Goal: Task Accomplishment & Management: Complete application form

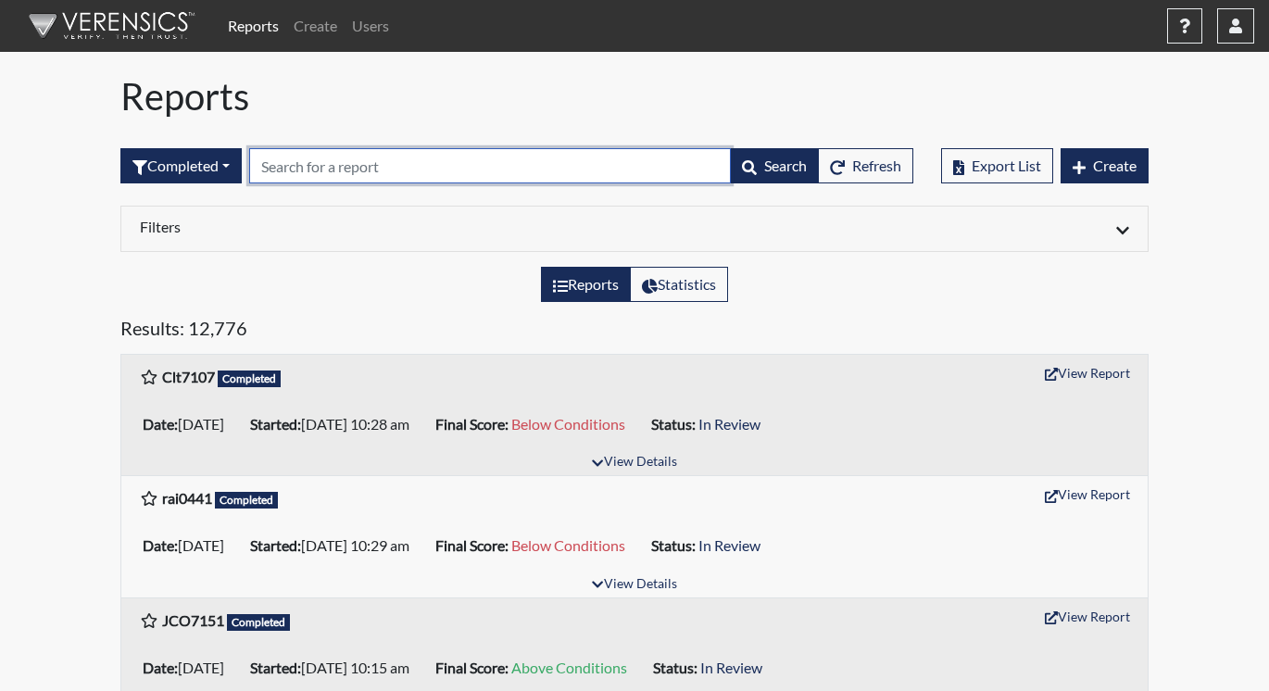
click at [292, 170] on input "text" at bounding box center [490, 165] width 482 height 35
paste input "MDG8208"
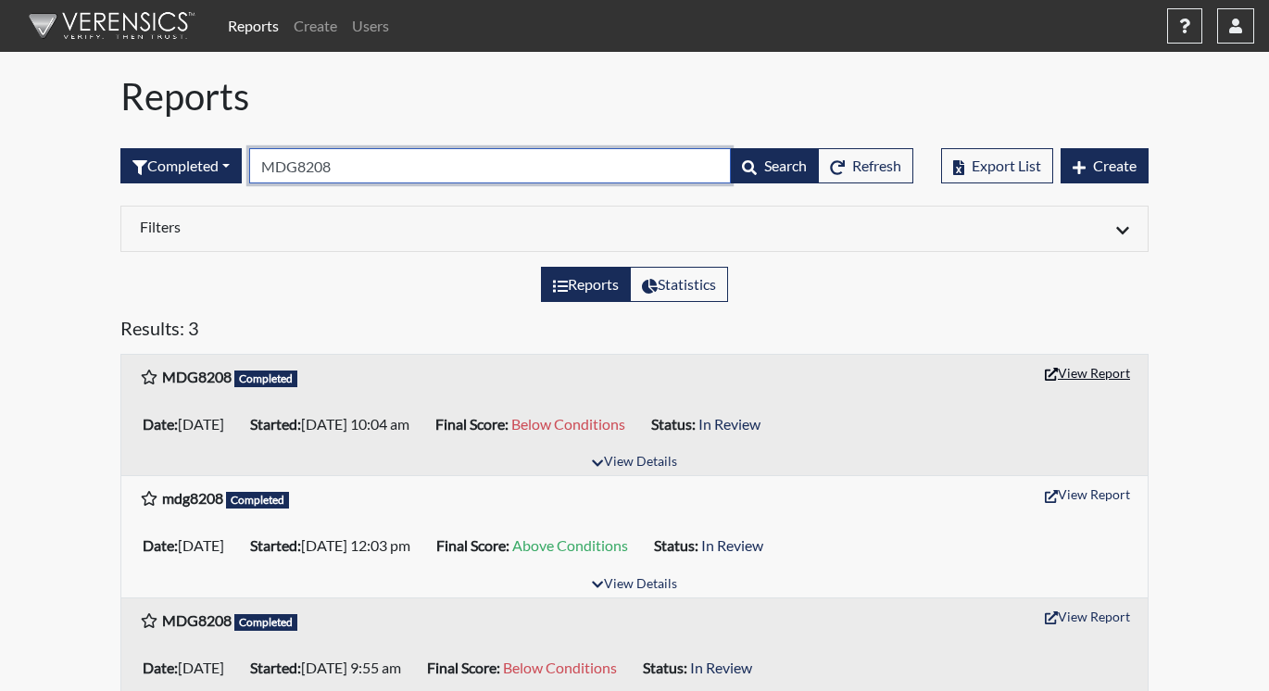
type input "MDG8208"
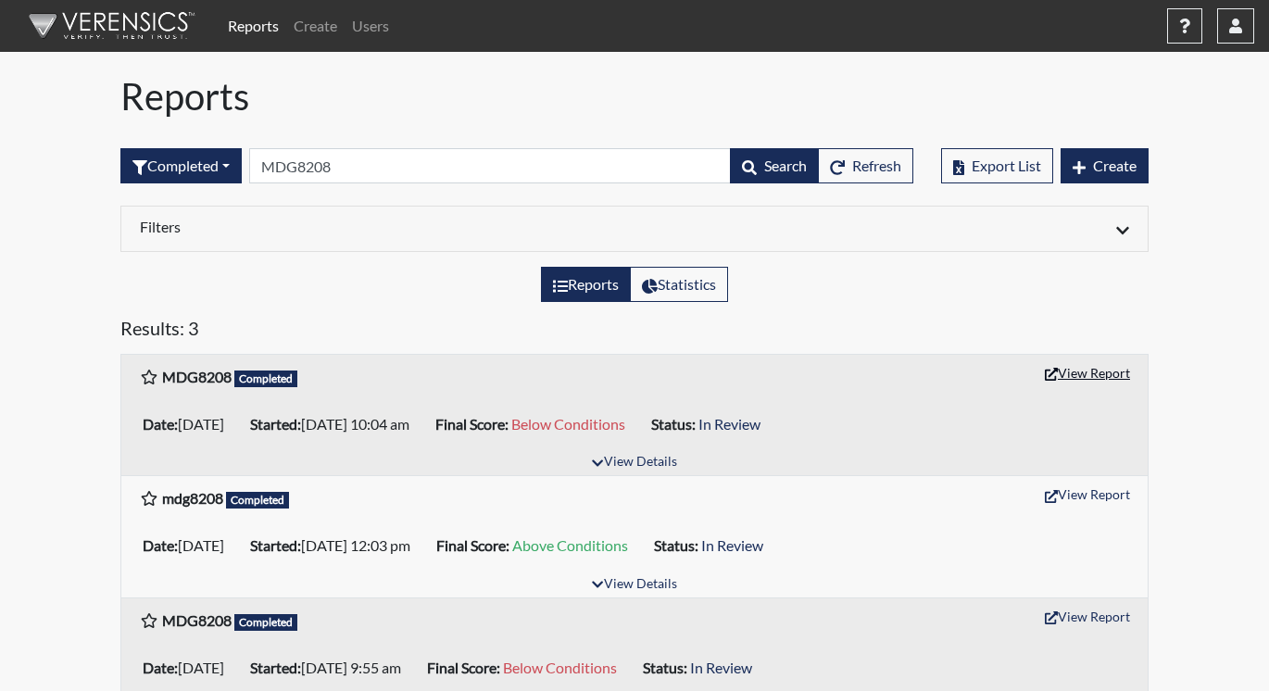
click at [1073, 368] on button "View Report" at bounding box center [1087, 372] width 102 height 29
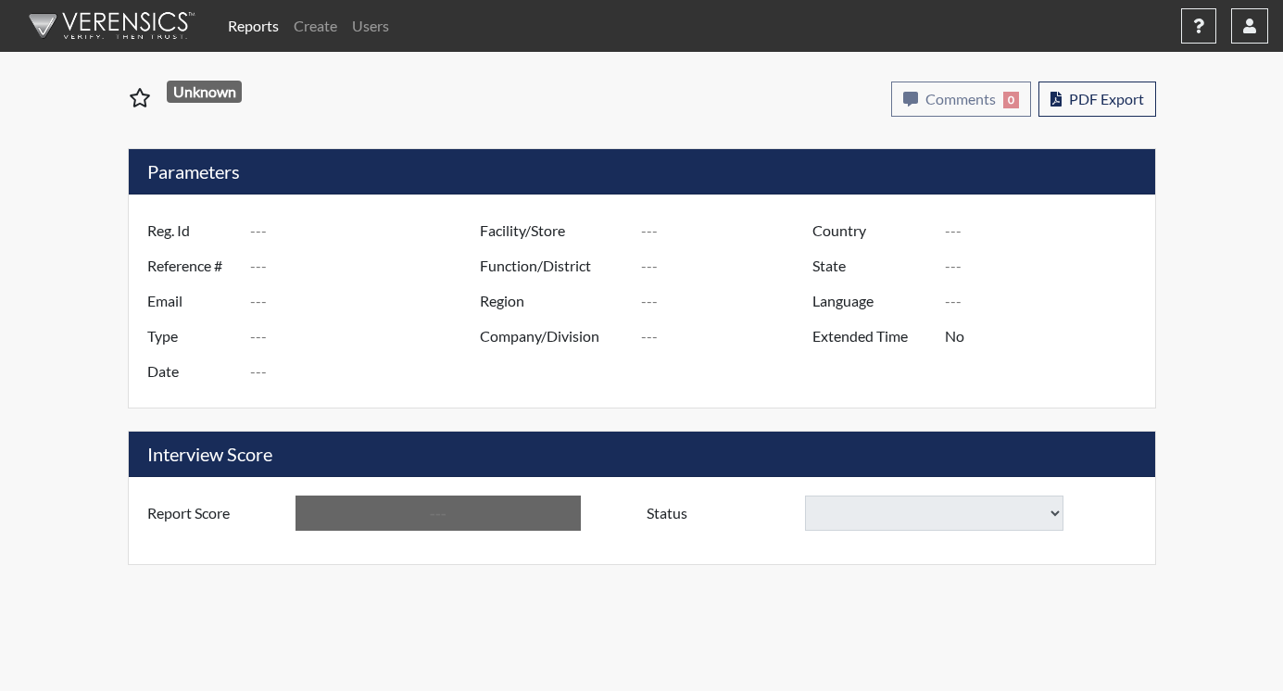
type input "MDG8208"
type input "50810"
type input "---"
type input "Corrections Pre-Employment"
type input "[DATE]"
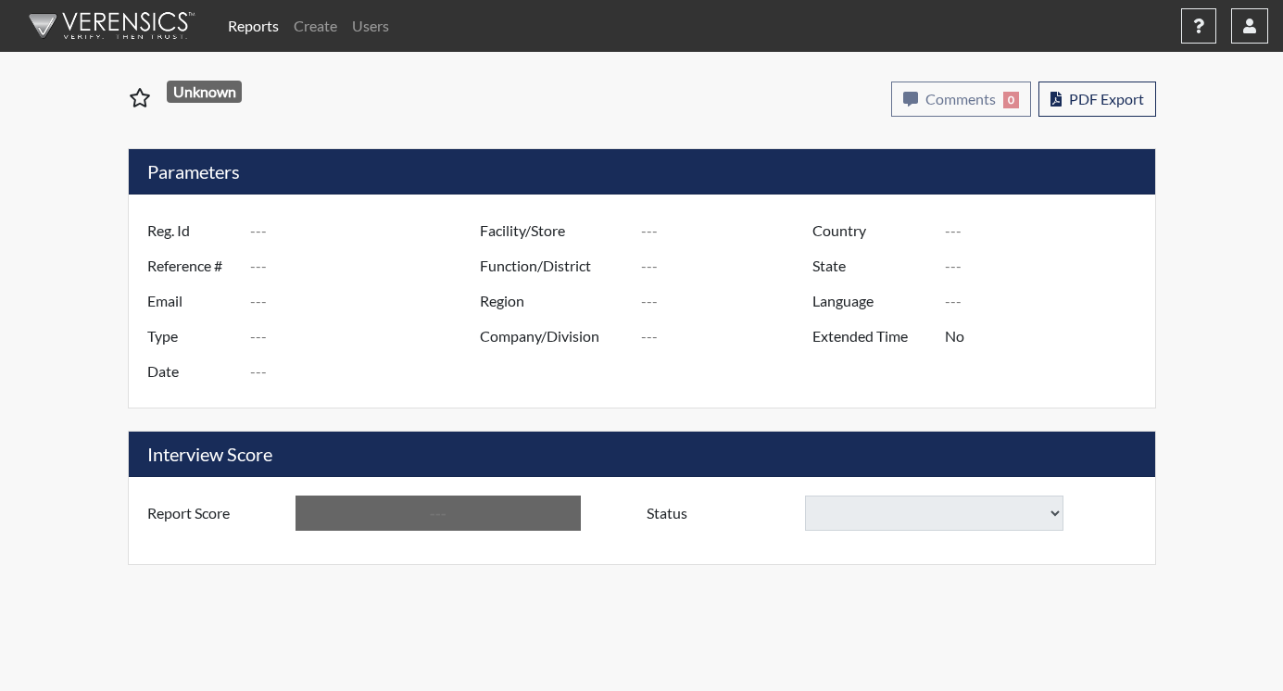
type input "Metro Re-Entry Facility"
type input "[GEOGRAPHIC_DATA]"
type input "[US_STATE]"
type input "English"
type input "Below Conditions"
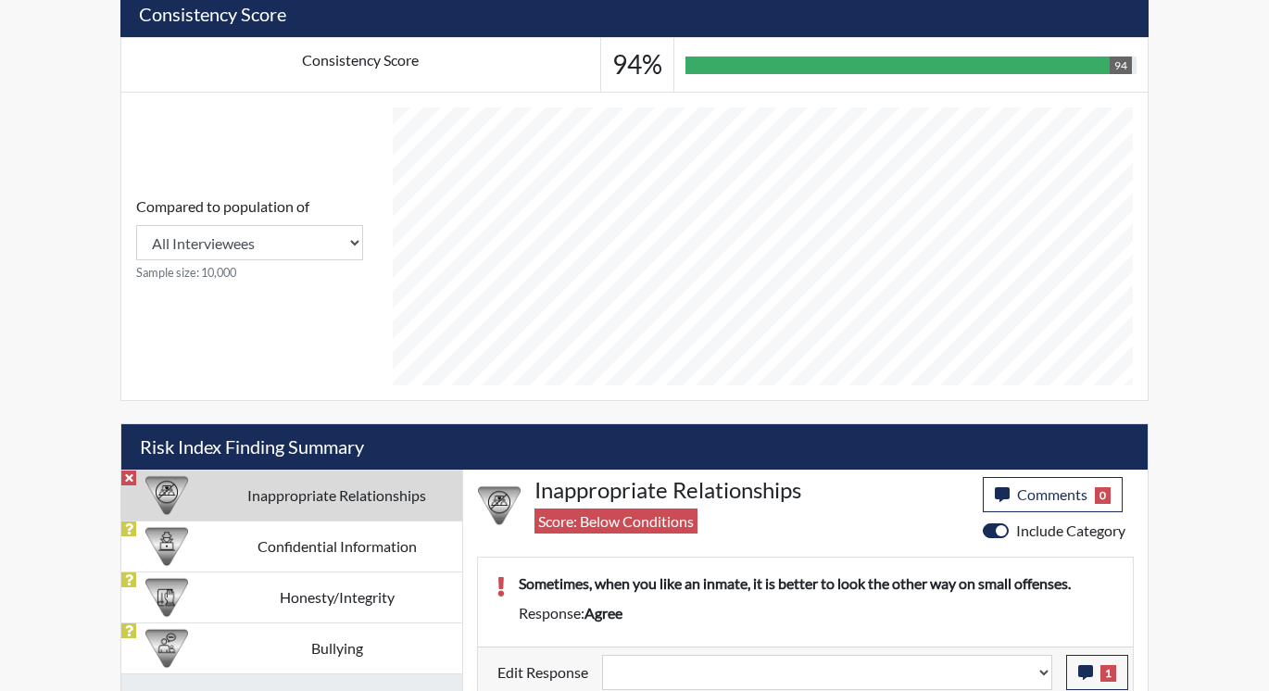
scroll to position [706, 0]
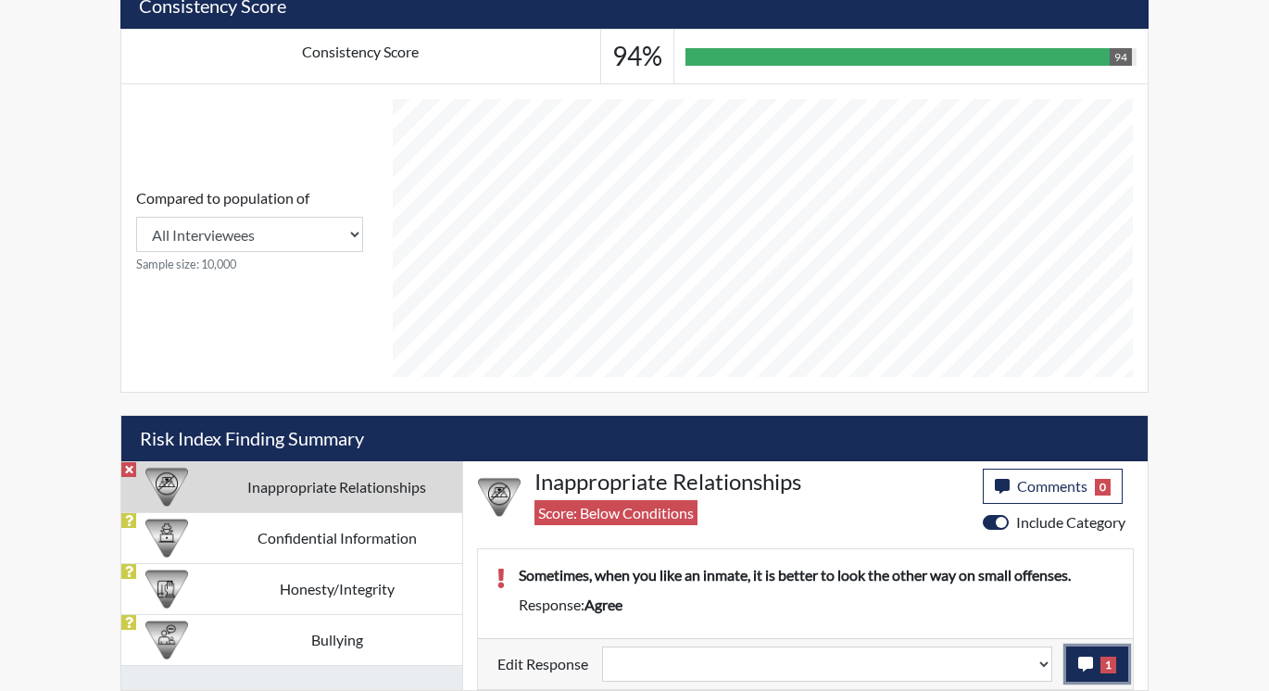
click at [1087, 657] on icon "button" at bounding box center [1085, 664] width 15 height 15
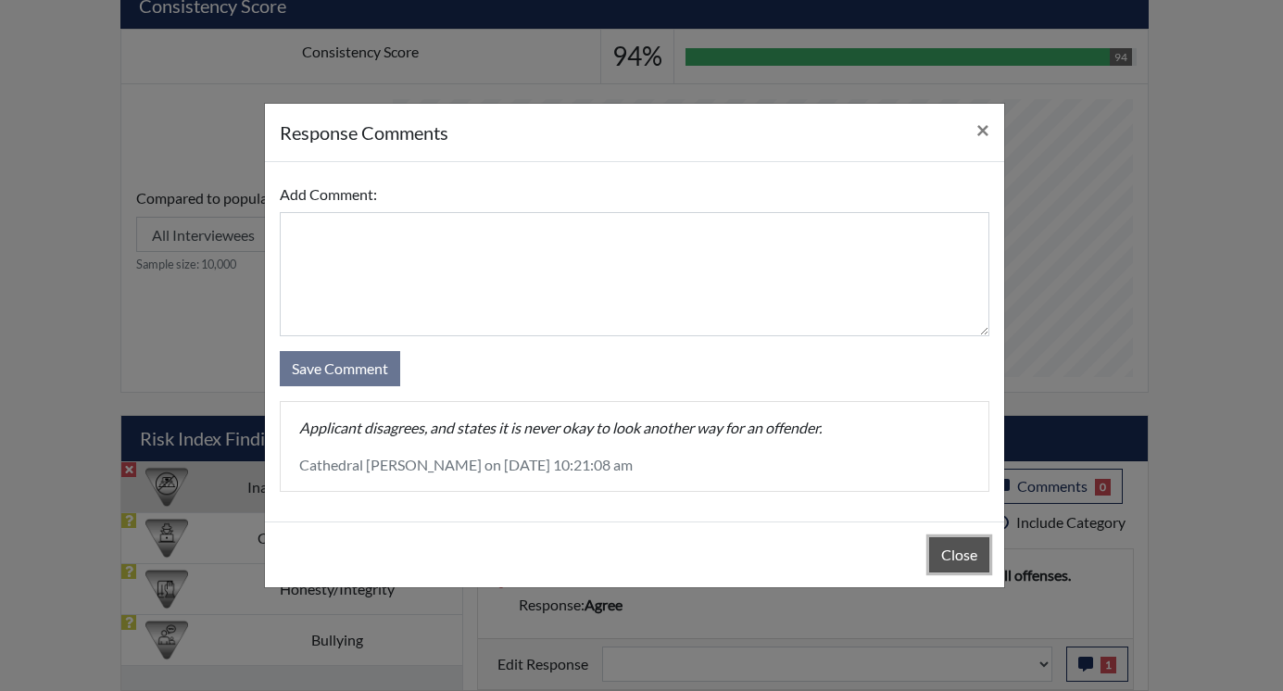
click at [935, 542] on button "Close" at bounding box center [959, 554] width 60 height 35
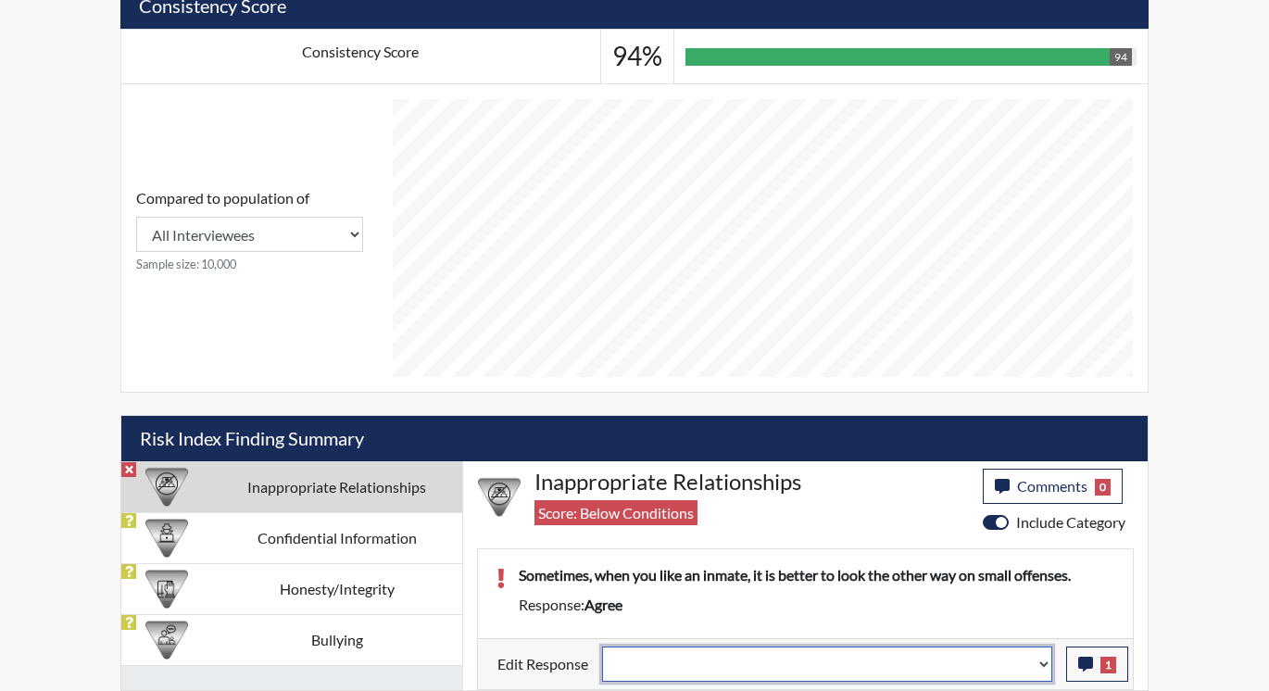
click at [1045, 657] on select "Question is not relevant. Results will be updated. Reasonable explanation provi…" at bounding box center [827, 663] width 450 height 35
select select "reasonable-explanation-provided"
click at [603, 646] on select "Question is not relevant. Results will be updated. Reasonable explanation provi…" at bounding box center [827, 663] width 450 height 35
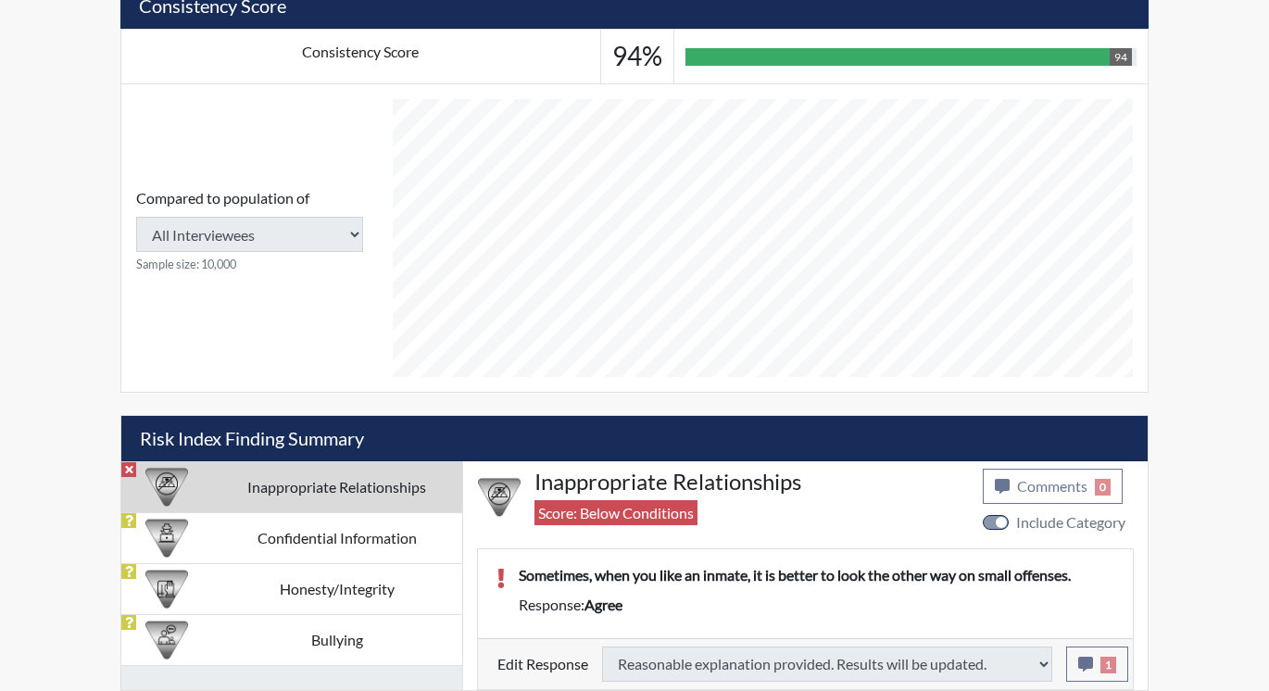
type input "Above Conditions"
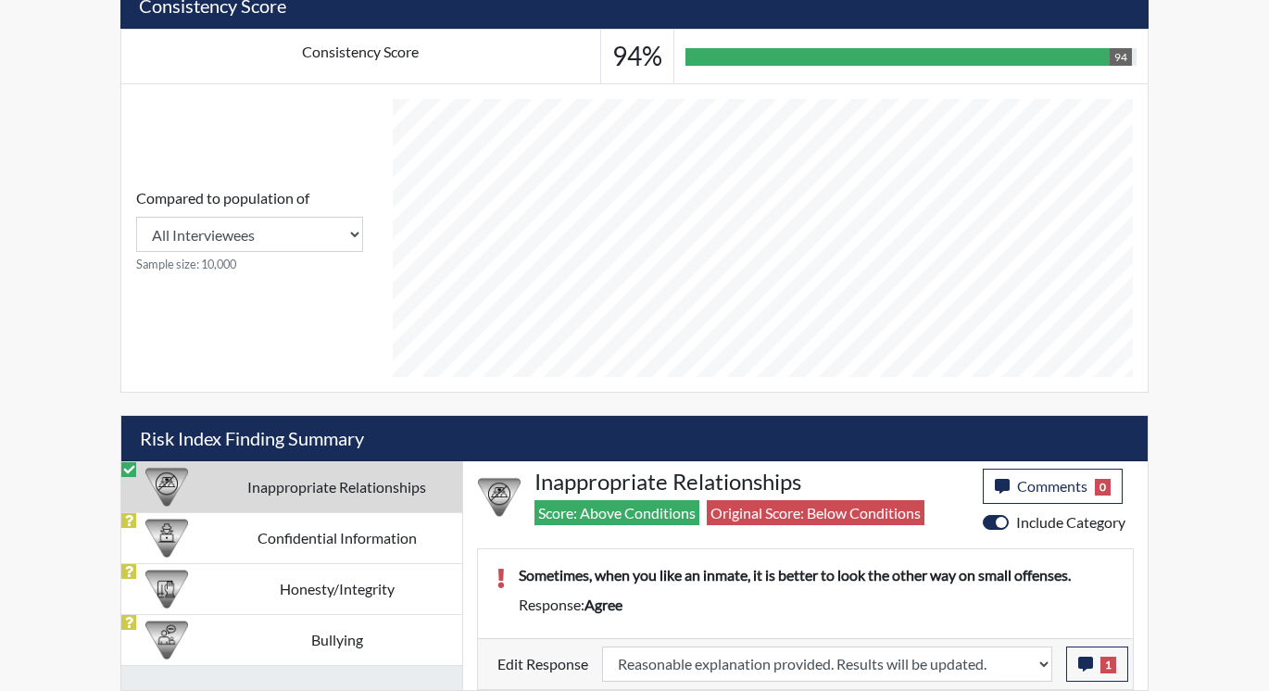
scroll to position [307, 770]
click at [296, 537] on td "Confidential Information" at bounding box center [336, 537] width 251 height 51
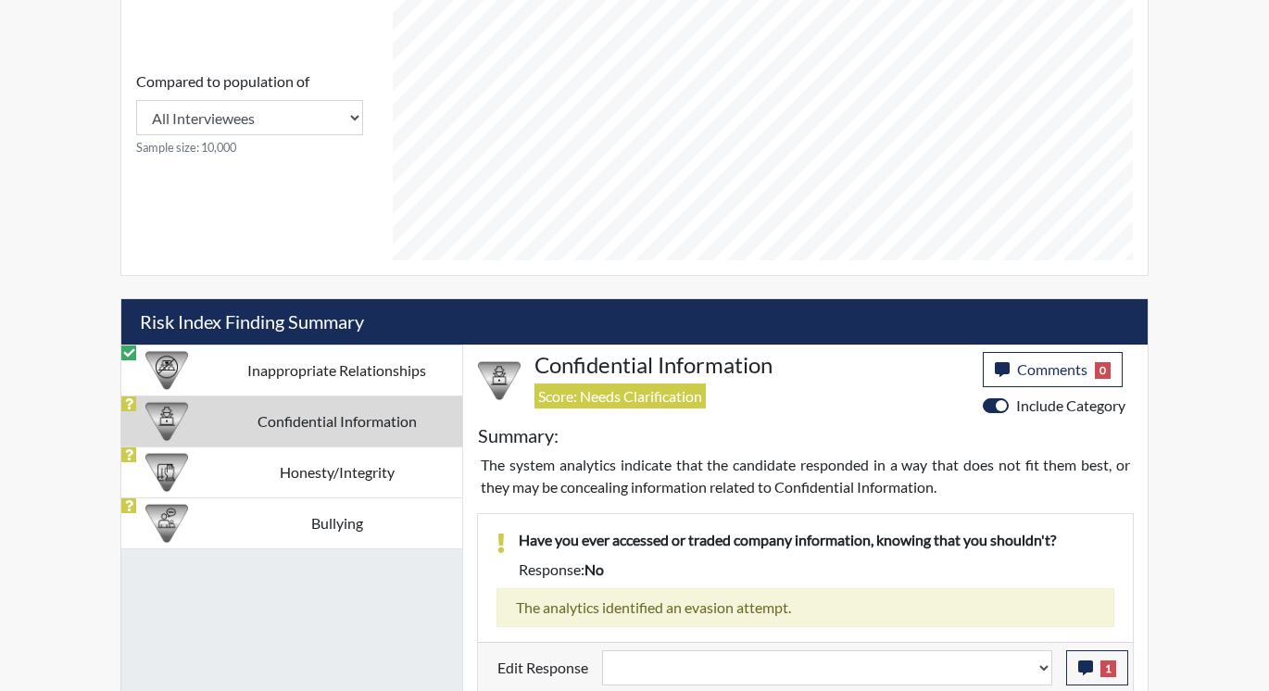
scroll to position [826, 0]
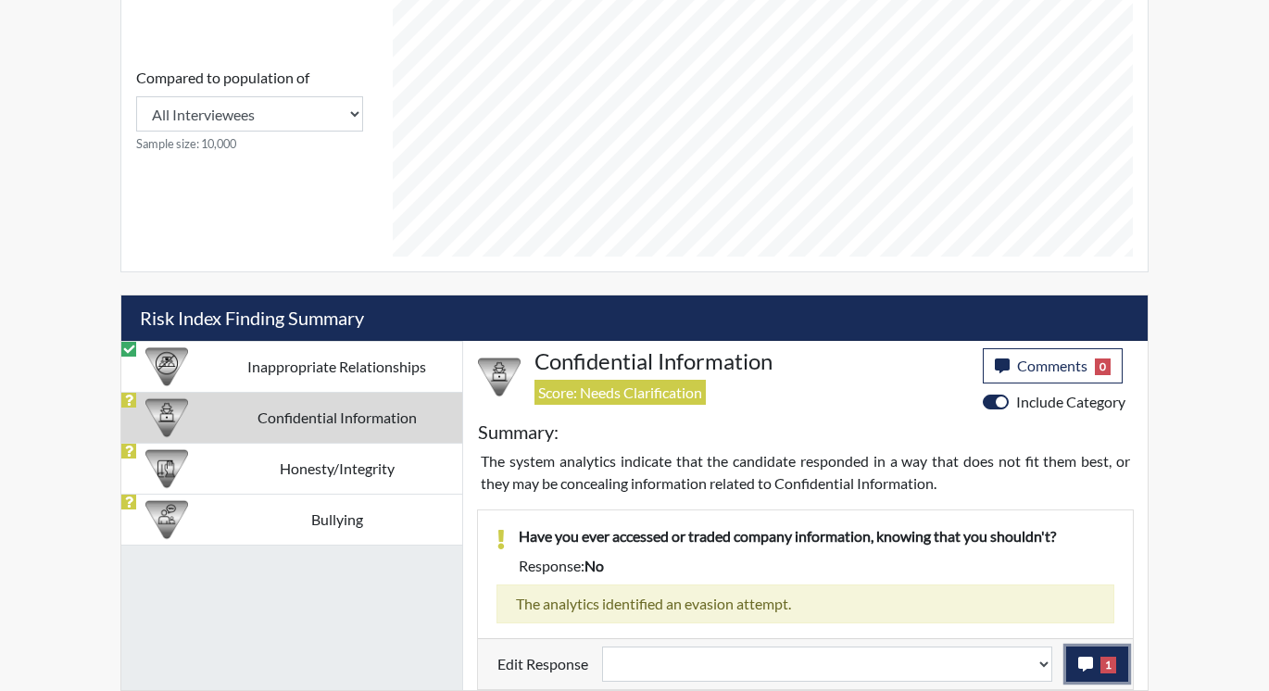
click at [1088, 661] on icon "button" at bounding box center [1085, 664] width 15 height 15
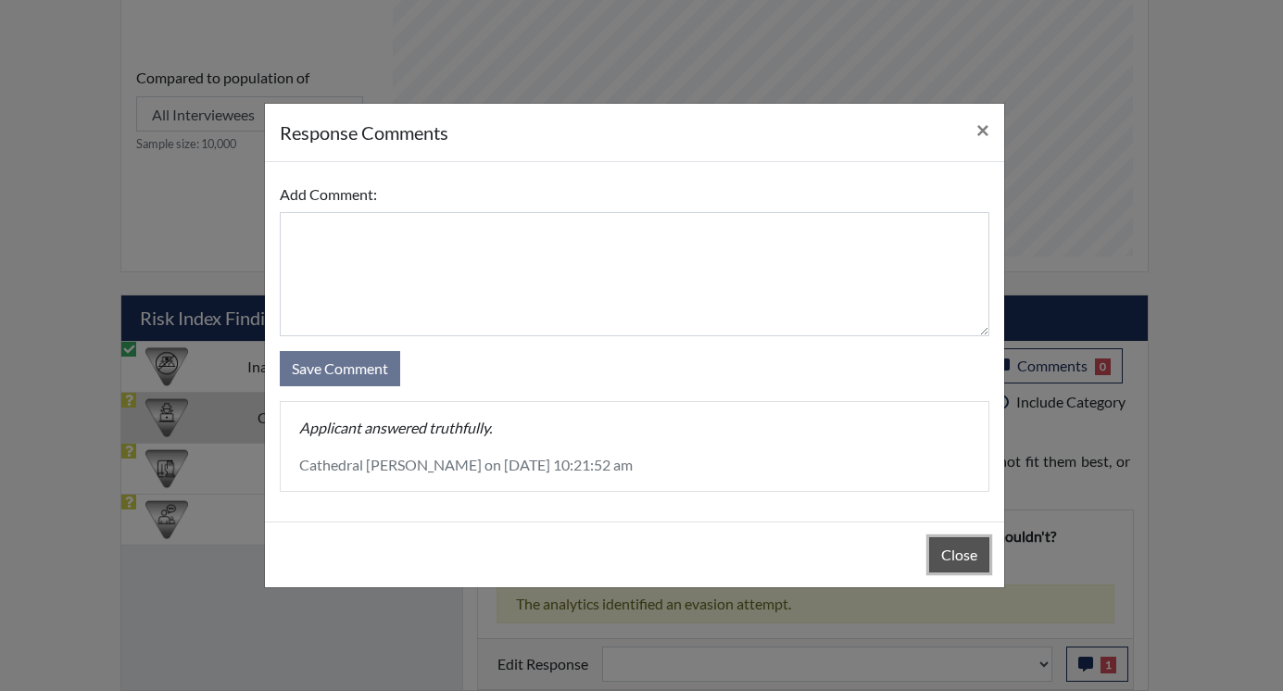
click at [964, 554] on button "Close" at bounding box center [959, 554] width 60 height 35
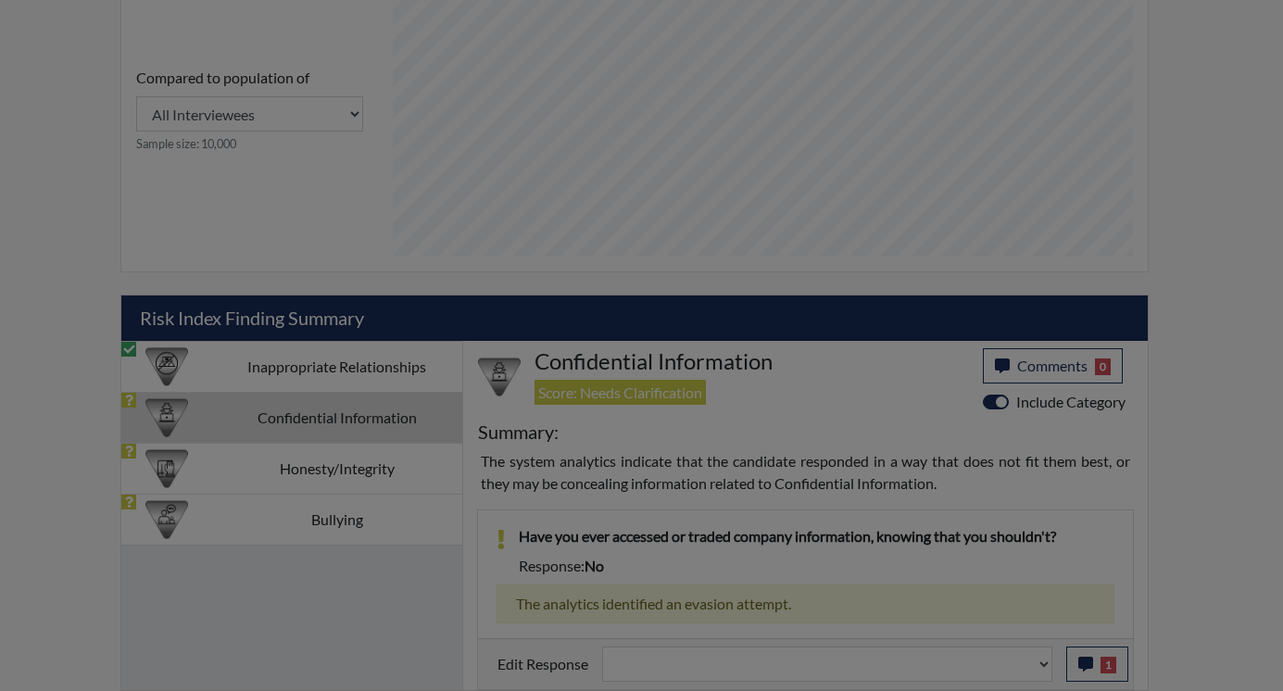
click at [964, 526] on button "Close" at bounding box center [959, 508] width 60 height 35
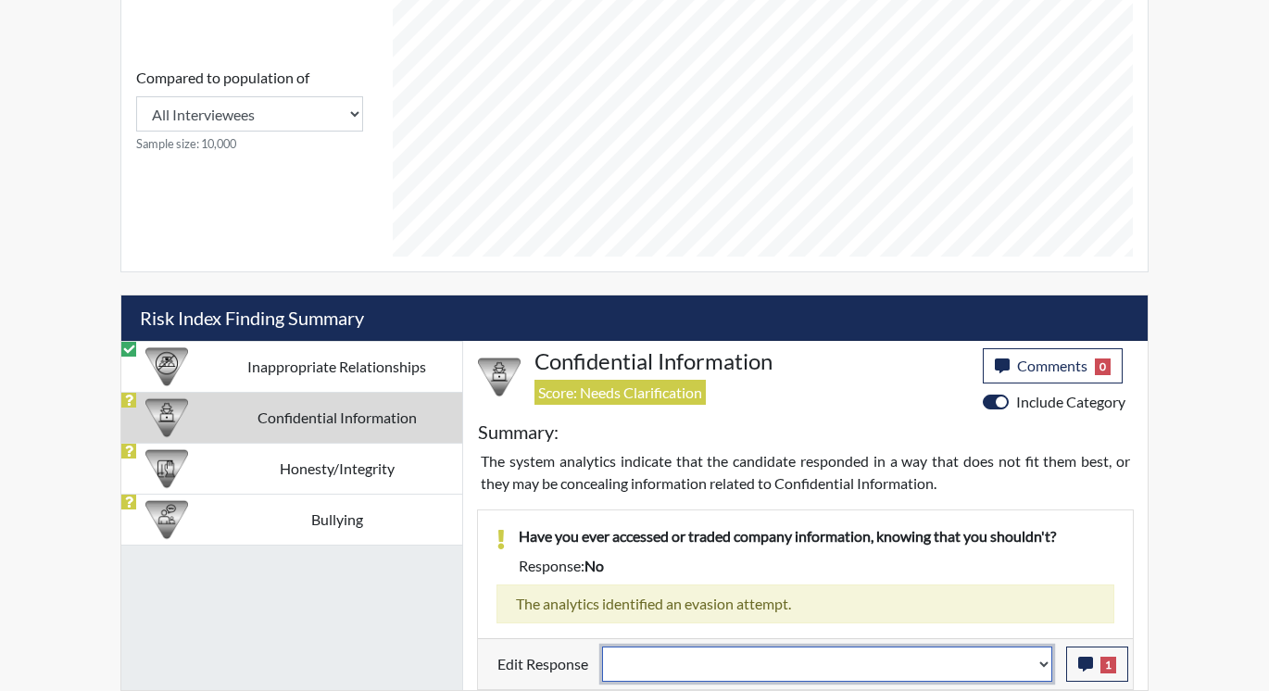
click at [1047, 665] on select "Question is not relevant. Results will be updated. Reasonable explanation provi…" at bounding box center [827, 663] width 450 height 35
select select "reasonable-explanation-provided"
click at [603, 646] on select "Question is not relevant. Results will be updated. Reasonable explanation provi…" at bounding box center [827, 663] width 450 height 35
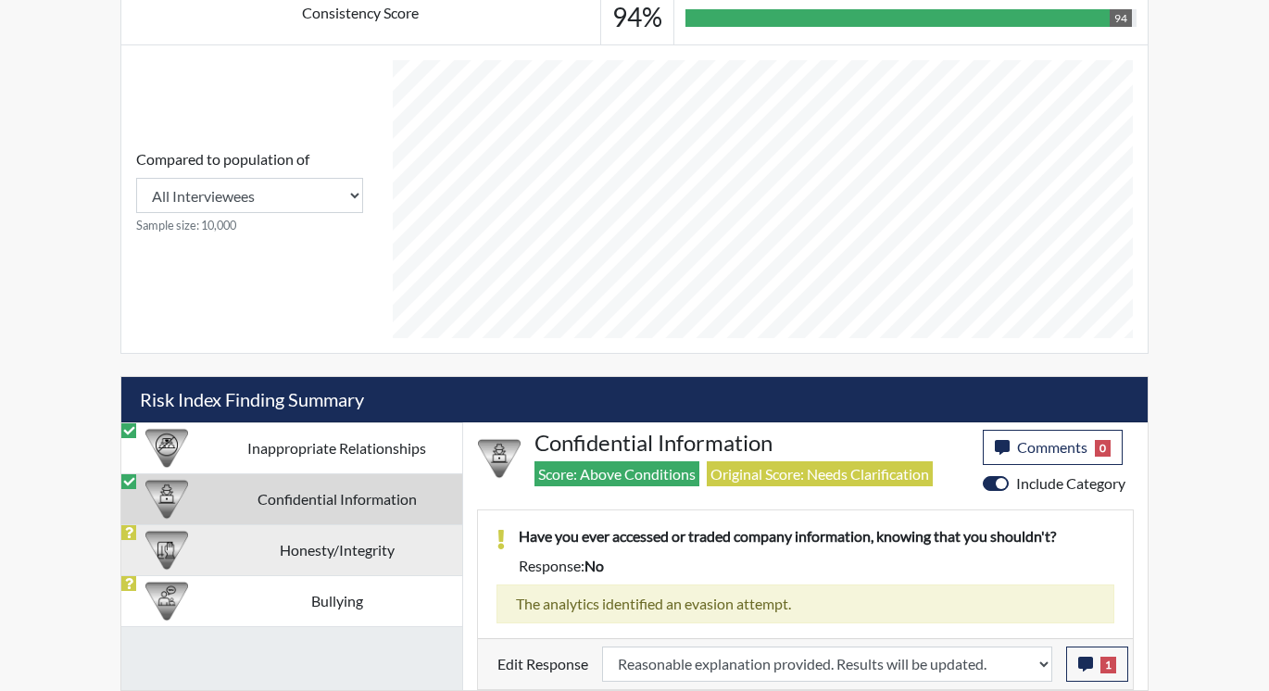
scroll to position [307, 770]
click at [330, 544] on td "Honesty/Integrity" at bounding box center [336, 549] width 251 height 51
select select
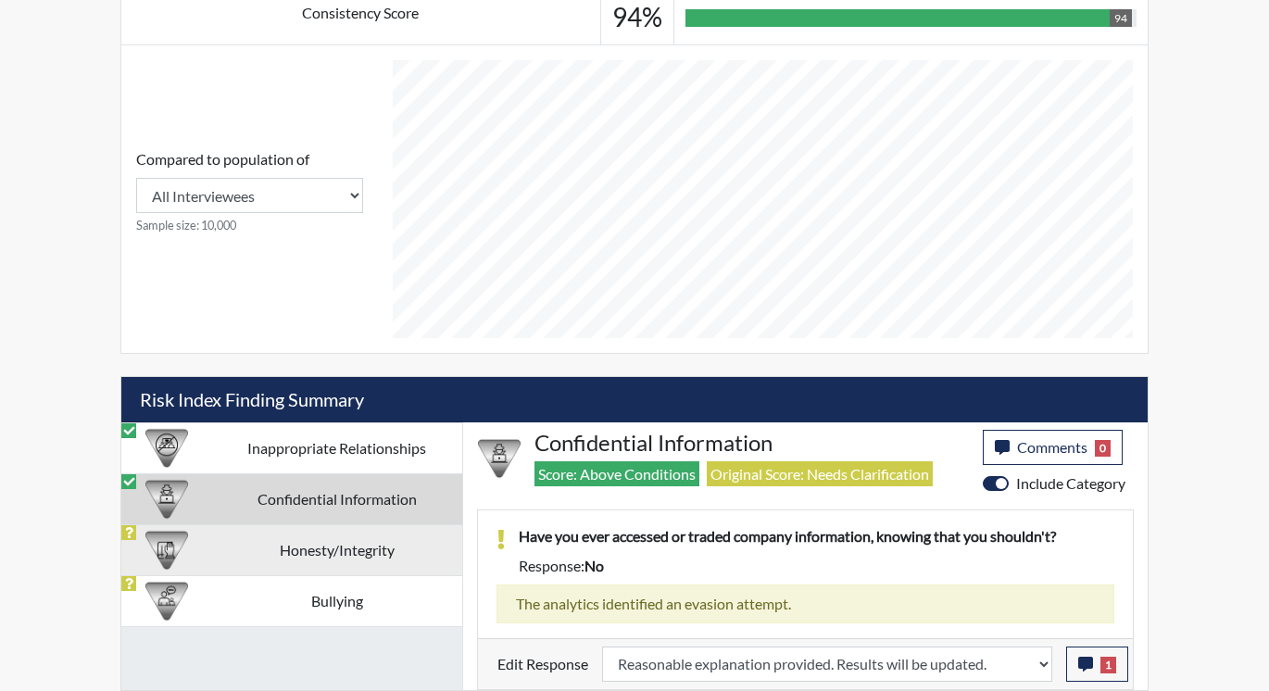
select select
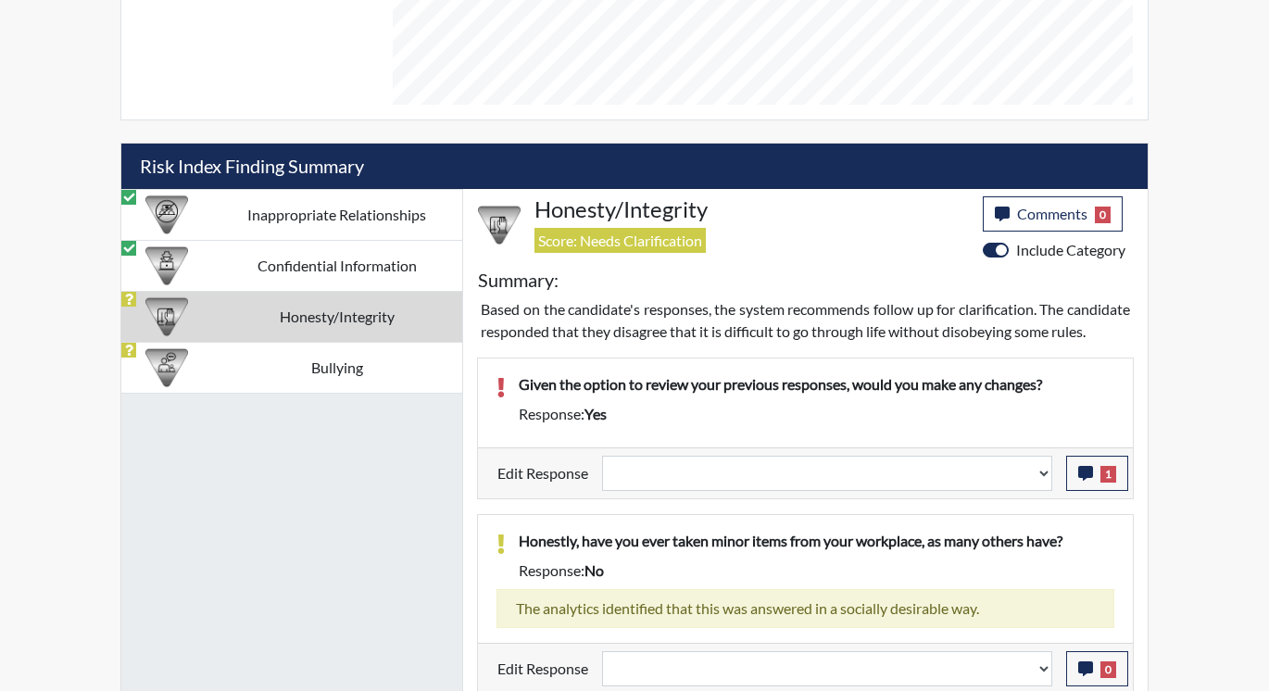
scroll to position [1023, 0]
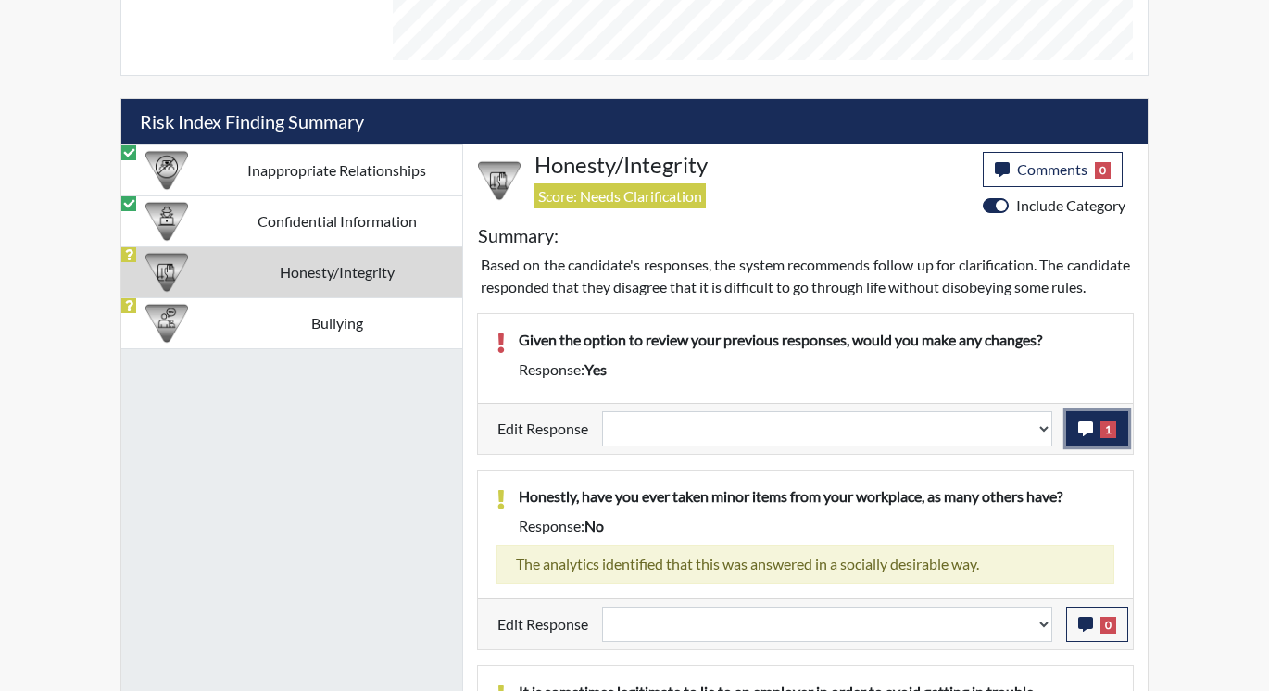
click at [1102, 438] on span "1" at bounding box center [1108, 429] width 16 height 17
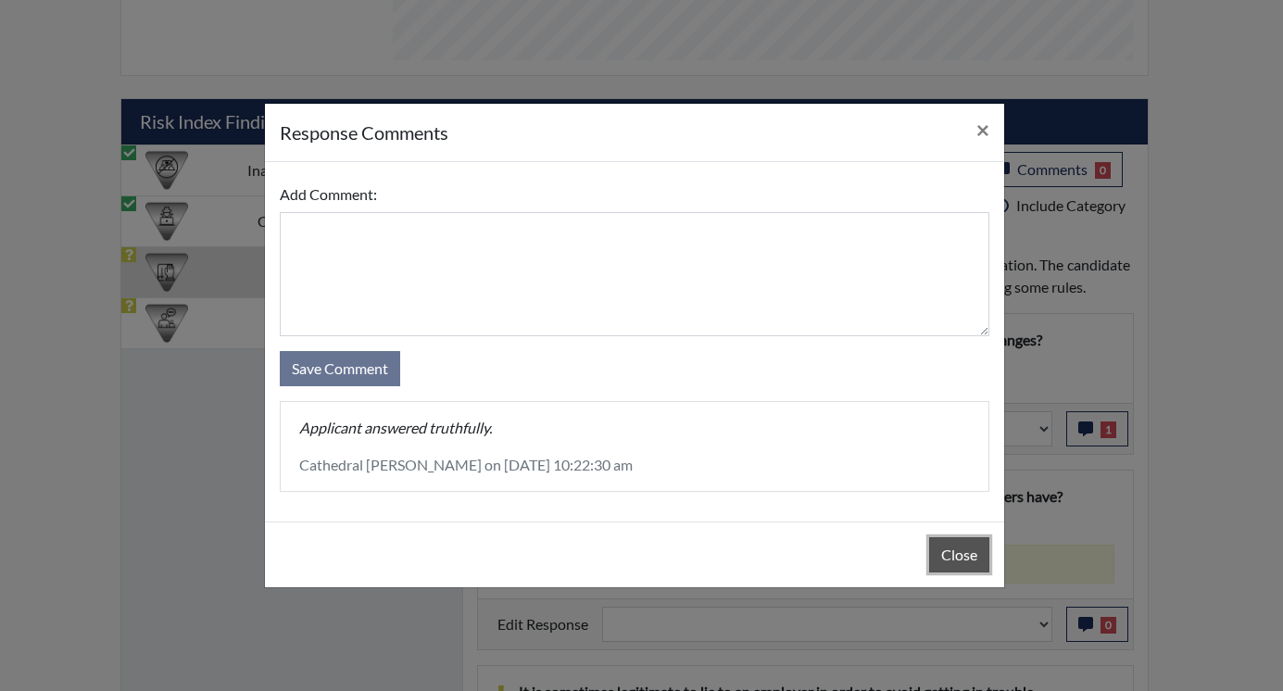
click at [940, 551] on button "Close" at bounding box center [959, 554] width 60 height 35
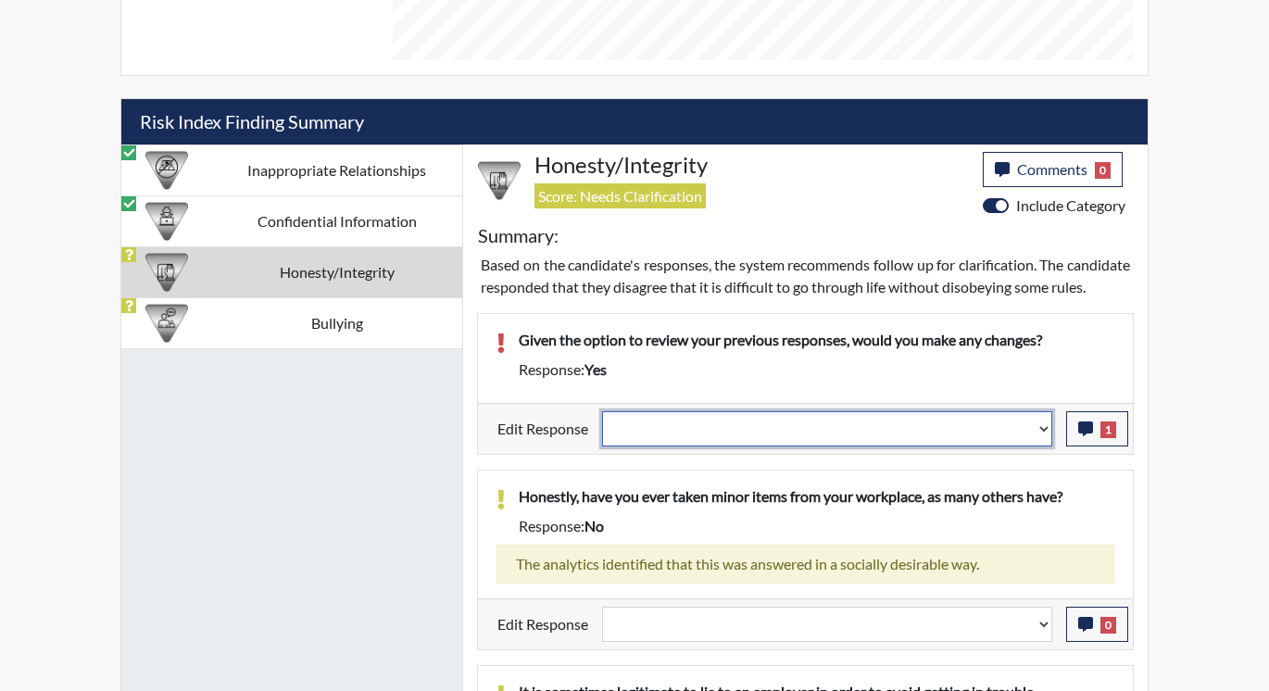
click at [1043, 446] on select "Question is not relevant. Results will be updated. Reasonable explanation provi…" at bounding box center [827, 428] width 450 height 35
select select "reasonable-explanation-provided"
click at [603, 433] on select "Question is not relevant. Results will be updated. Reasonable explanation provi…" at bounding box center [827, 428] width 450 height 35
select select
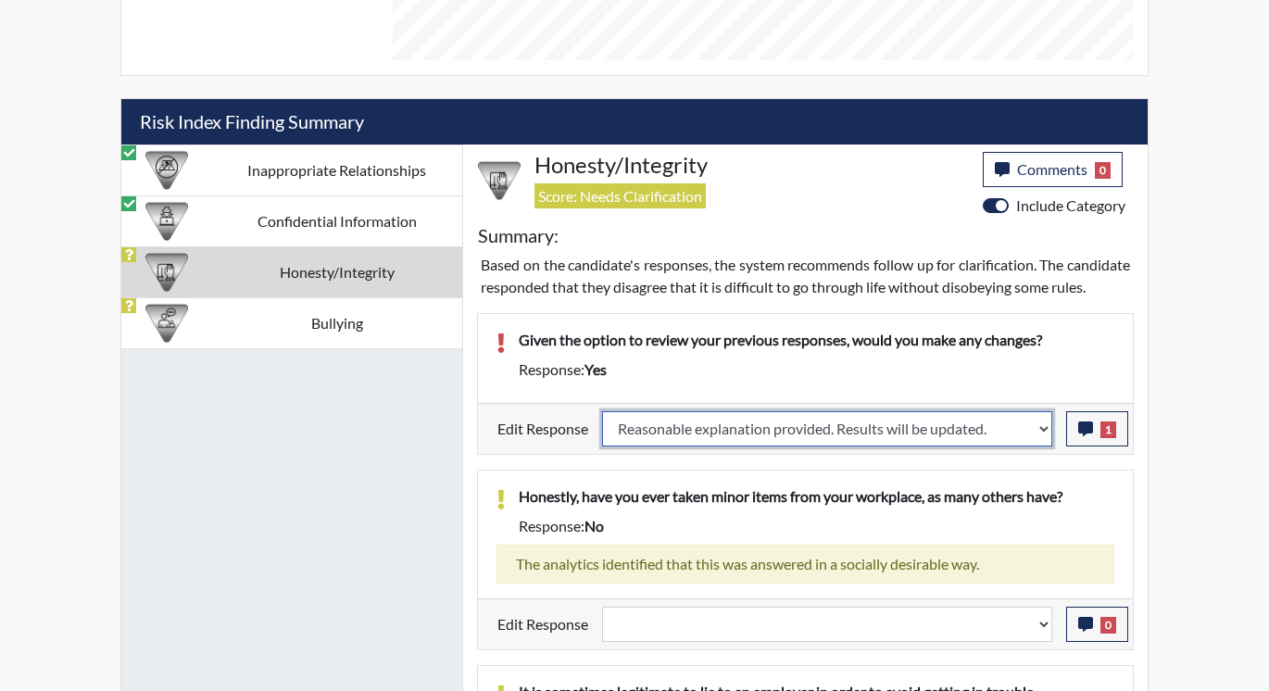
select select
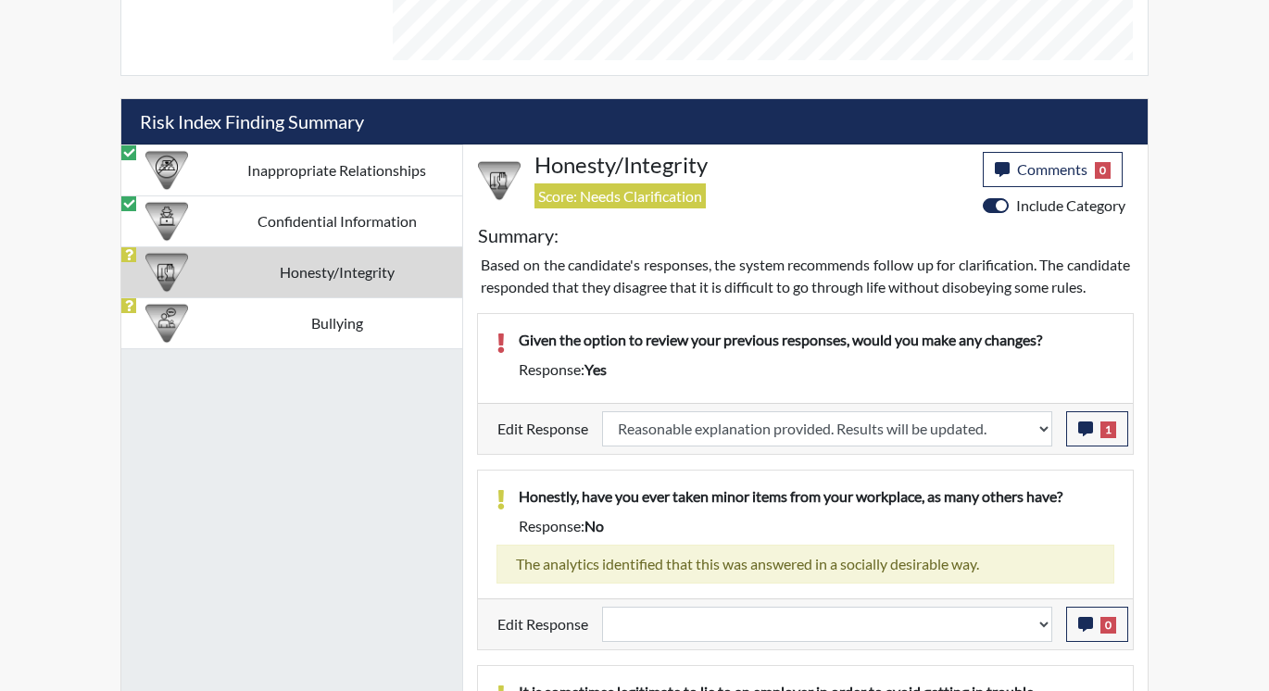
select select
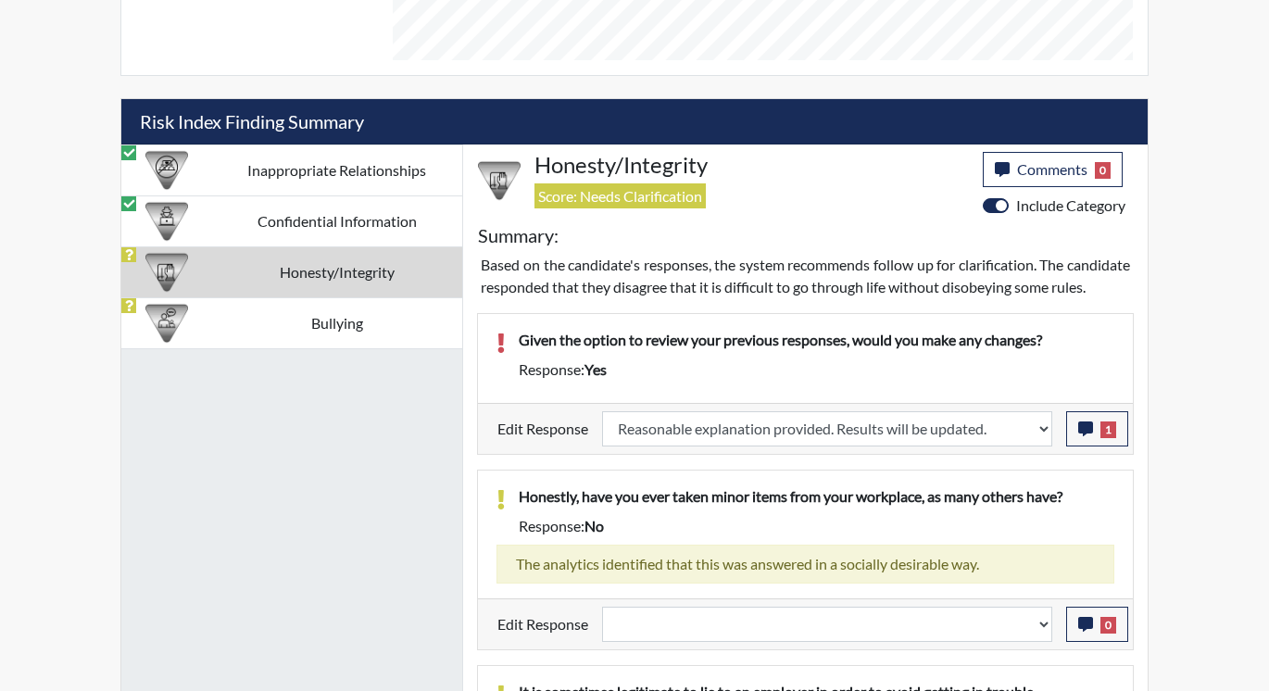
select select
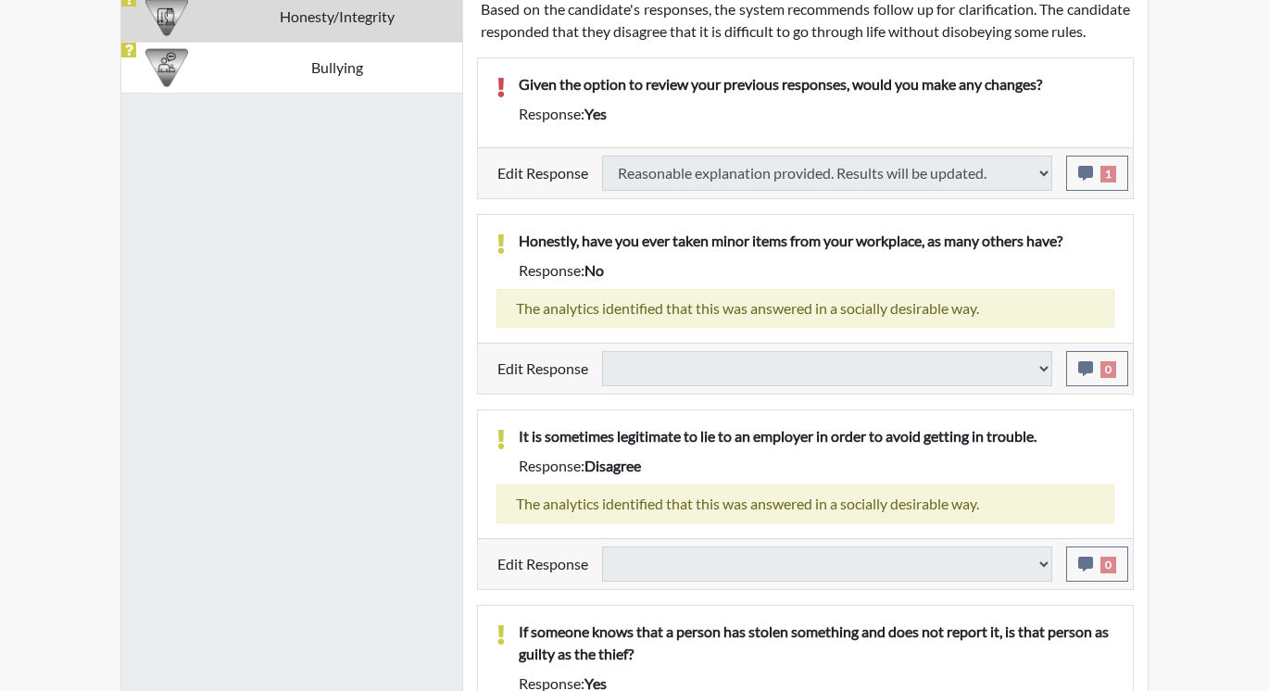
scroll to position [1300, 0]
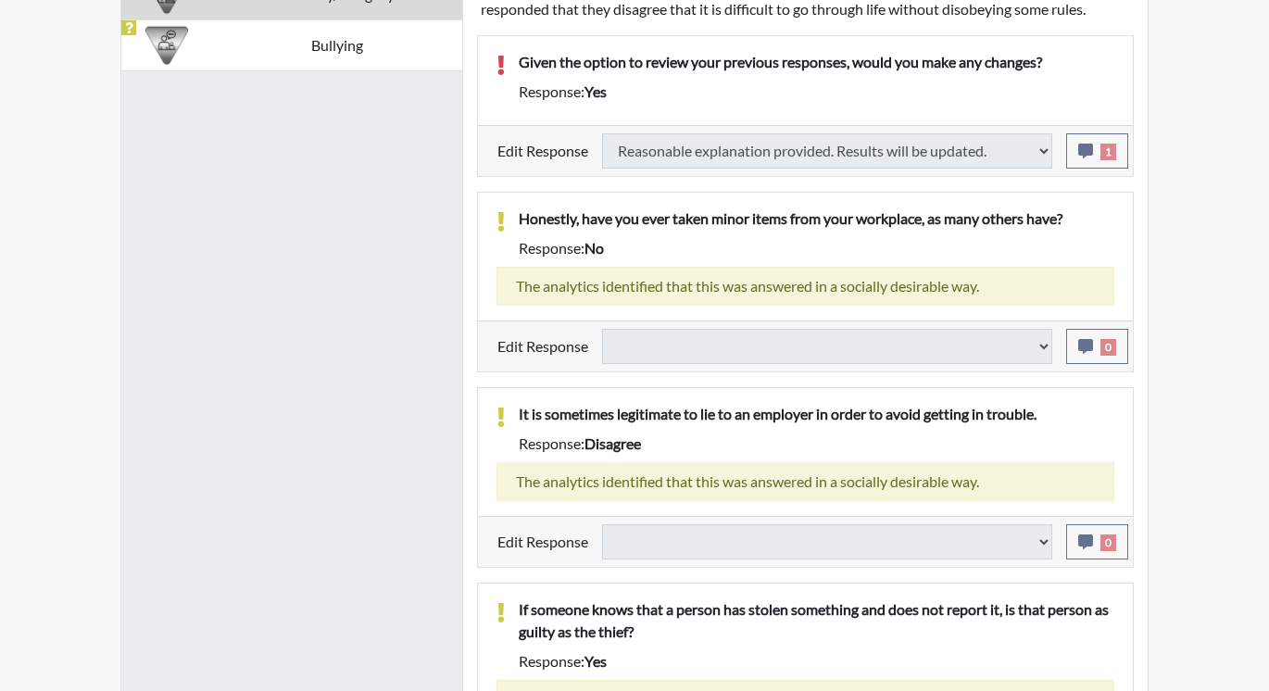
select select
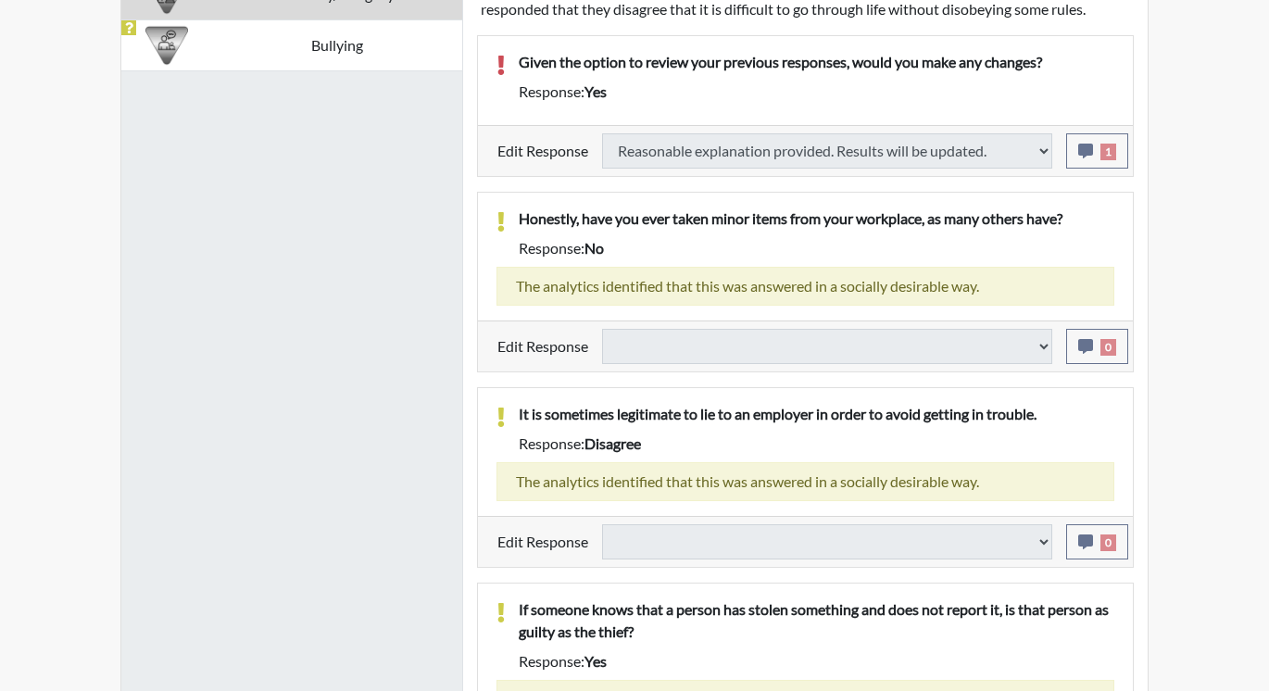
select select
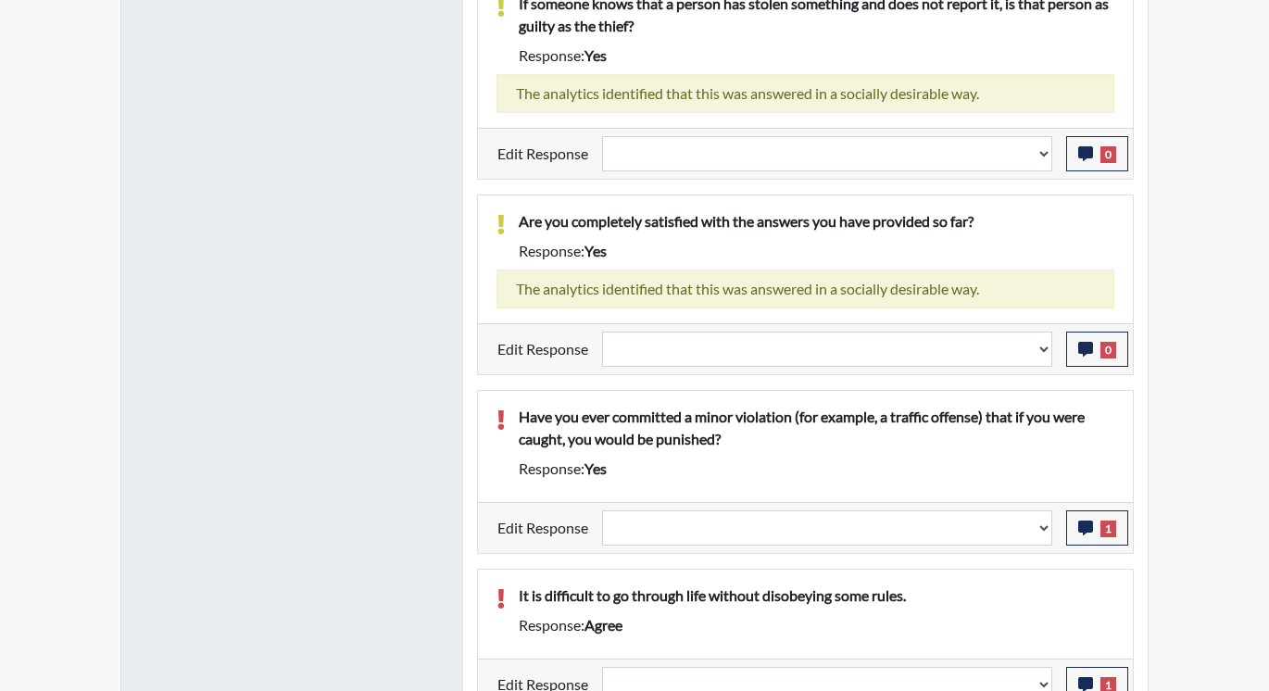
scroll to position [1949, 0]
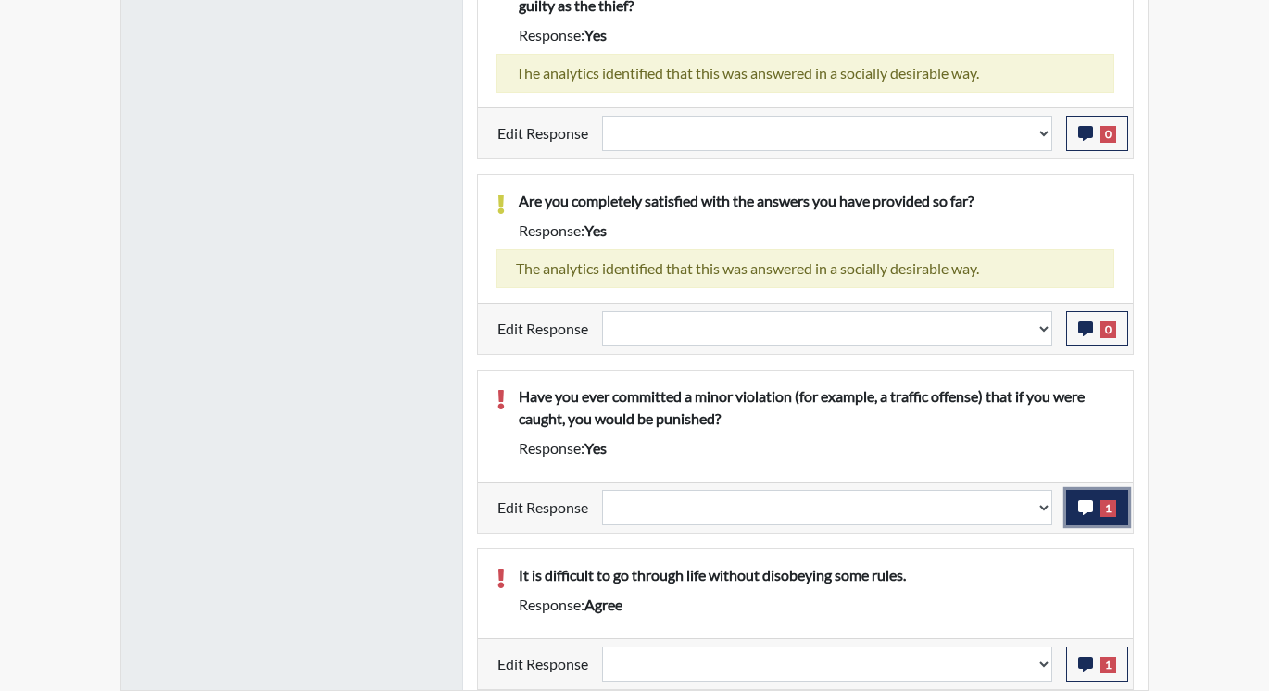
click at [1085, 498] on button "1" at bounding box center [1097, 507] width 62 height 35
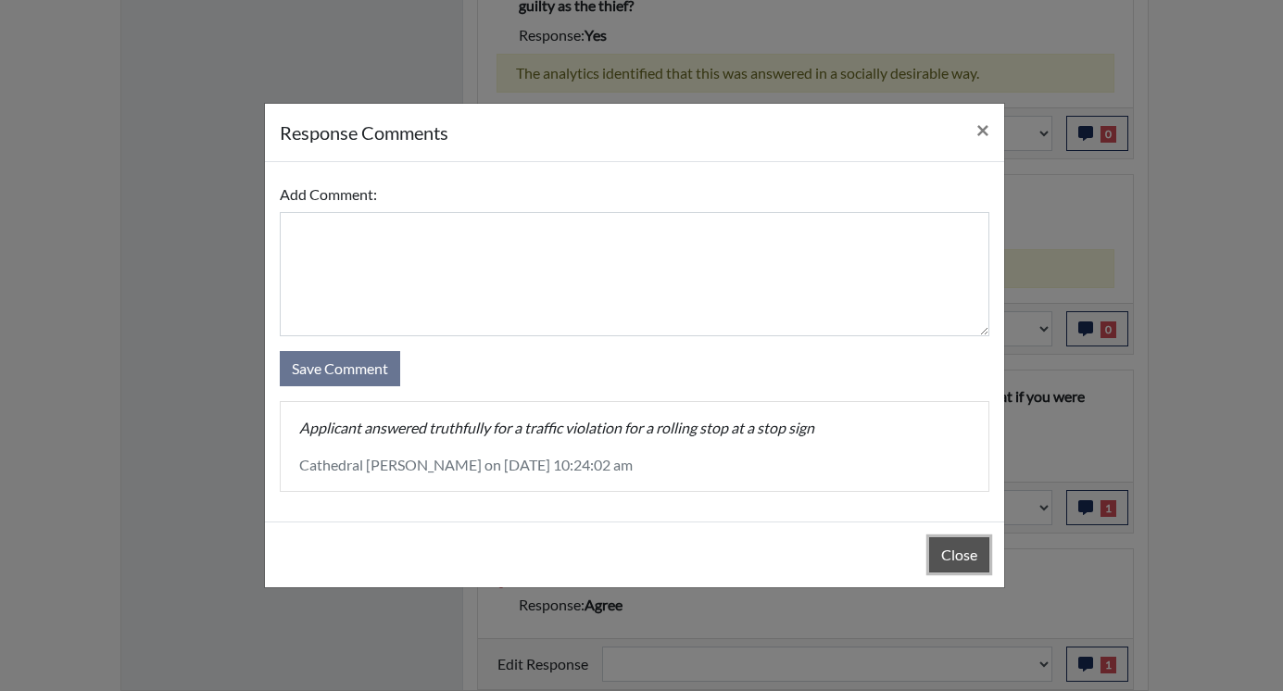
click at [961, 550] on button "Close" at bounding box center [959, 554] width 60 height 35
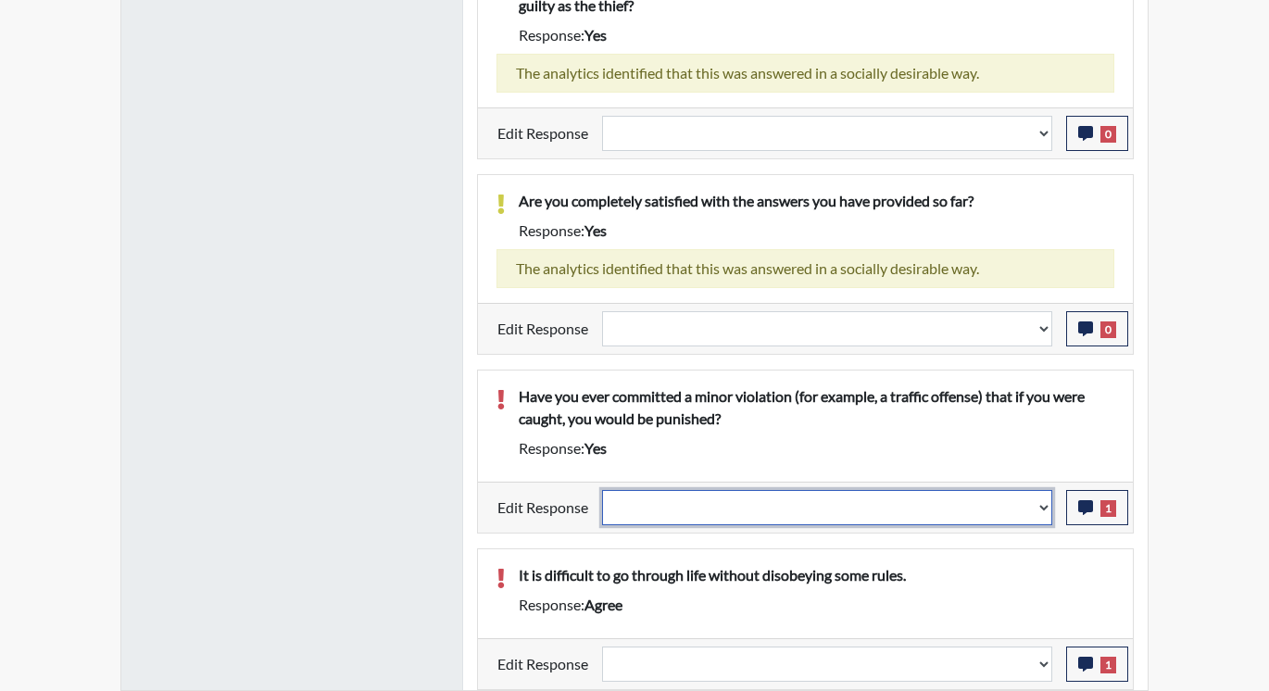
click at [1041, 507] on select "Question is not relevant. Results will be updated. Reasonable explanation provi…" at bounding box center [827, 507] width 450 height 35
select select "reasonable-explanation-provided"
click at [603, 490] on select "Question is not relevant. Results will be updated. Reasonable explanation provi…" at bounding box center [827, 507] width 450 height 35
select select
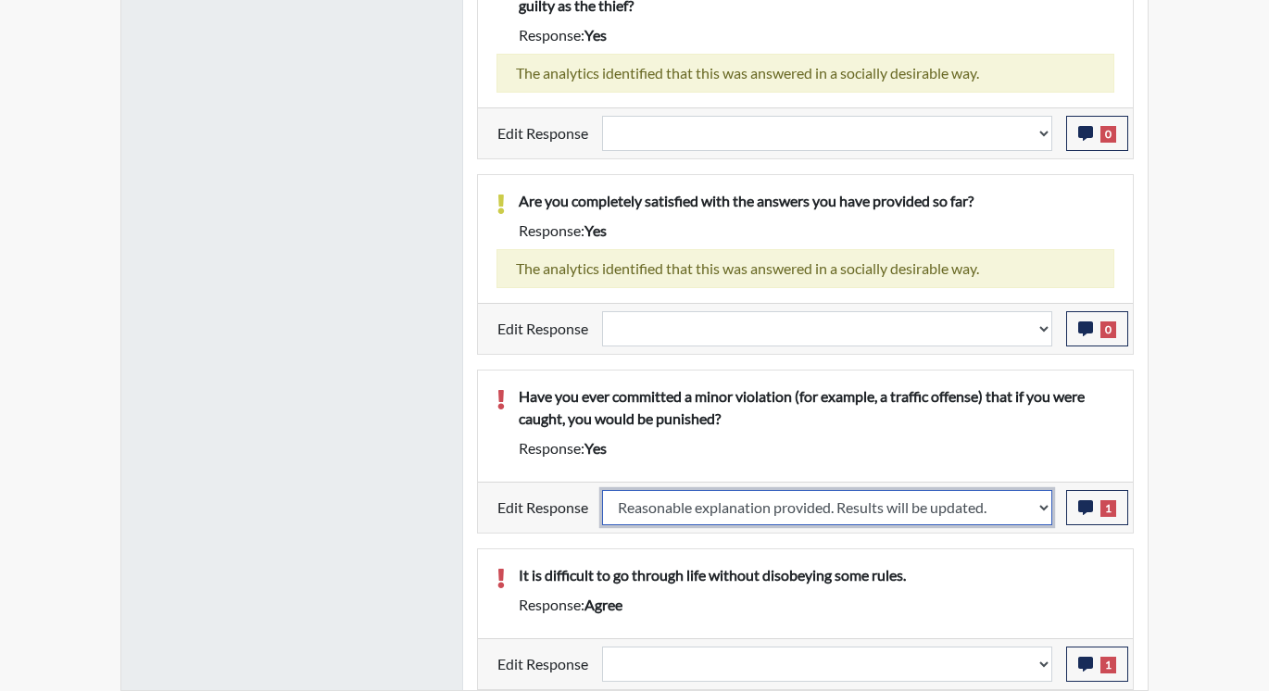
select select
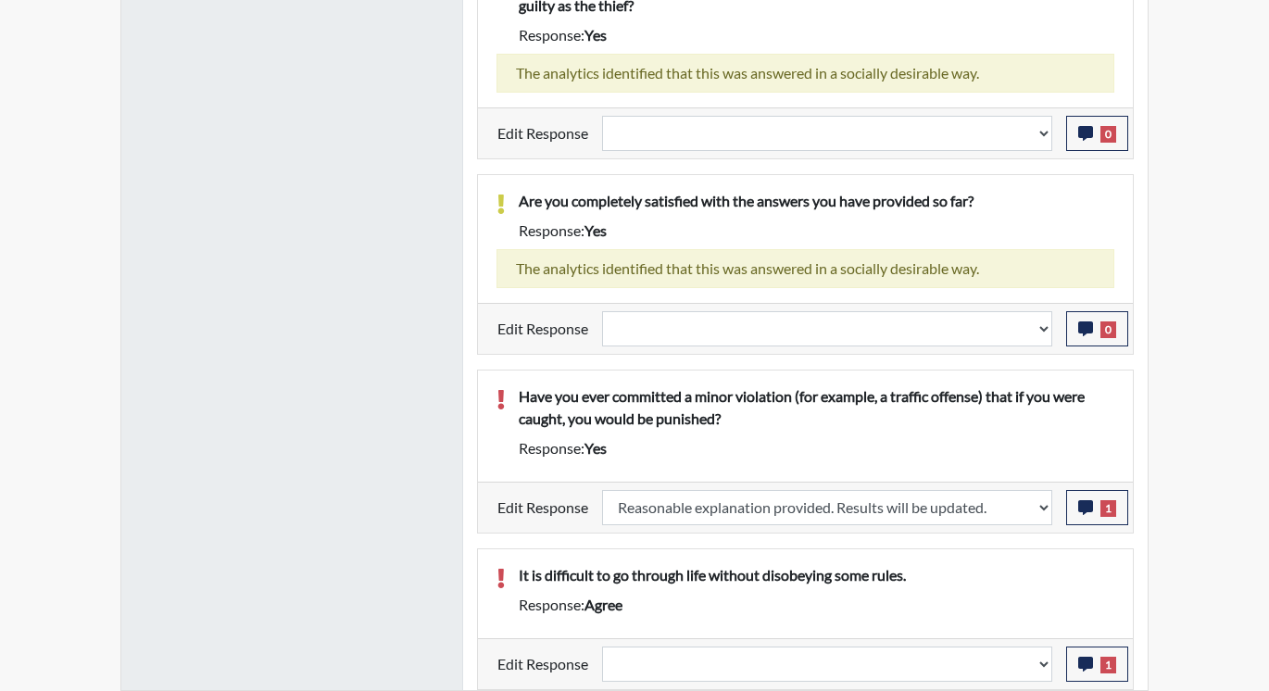
select select
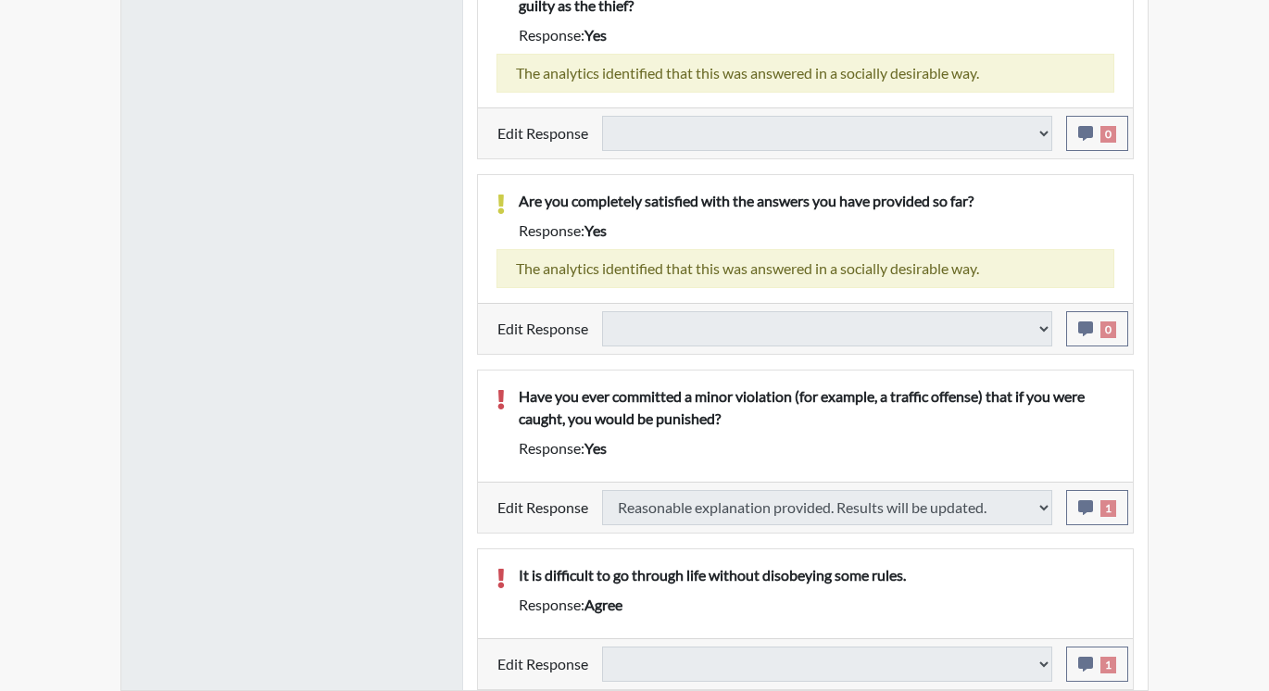
select select
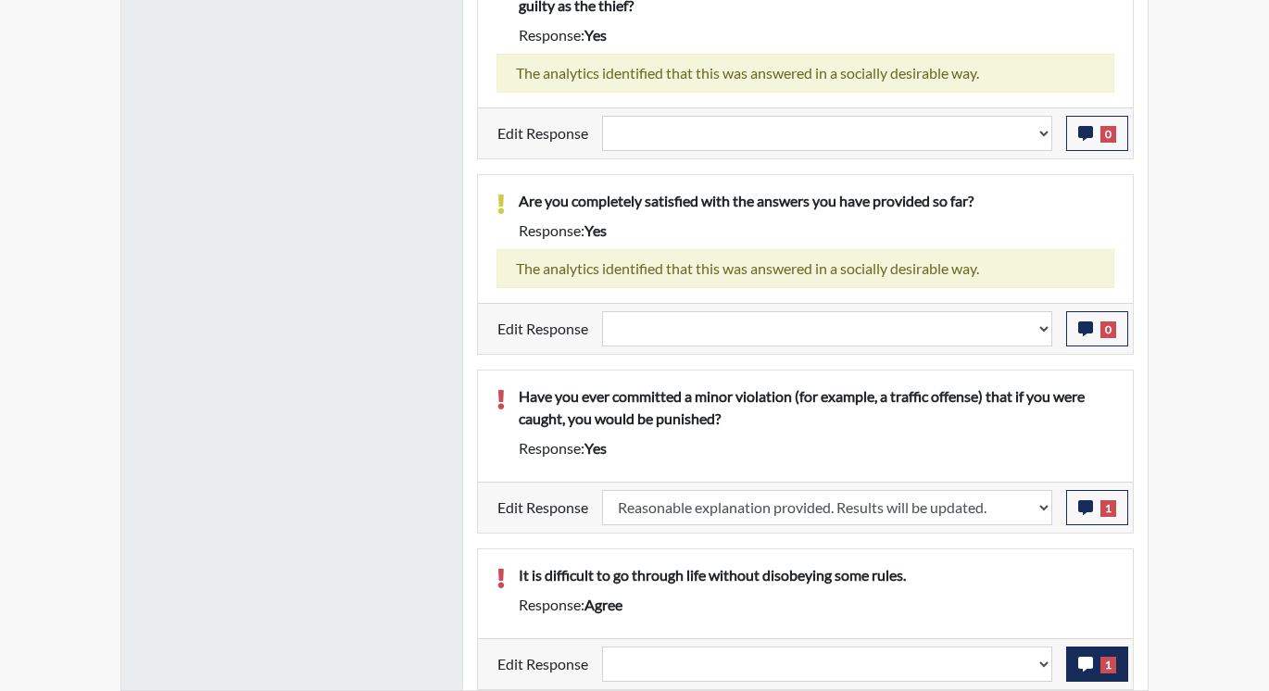
scroll to position [307, 770]
click at [1082, 665] on icon "button" at bounding box center [1085, 664] width 15 height 15
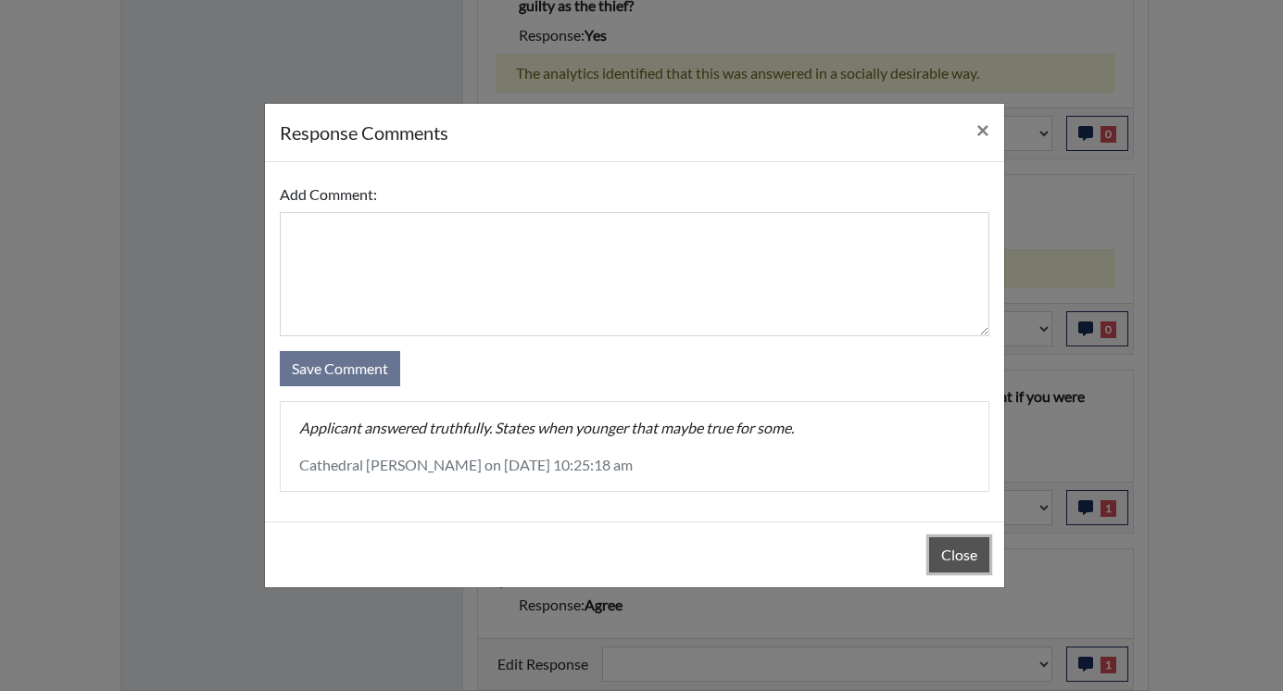
click at [936, 545] on button "Close" at bounding box center [959, 554] width 60 height 35
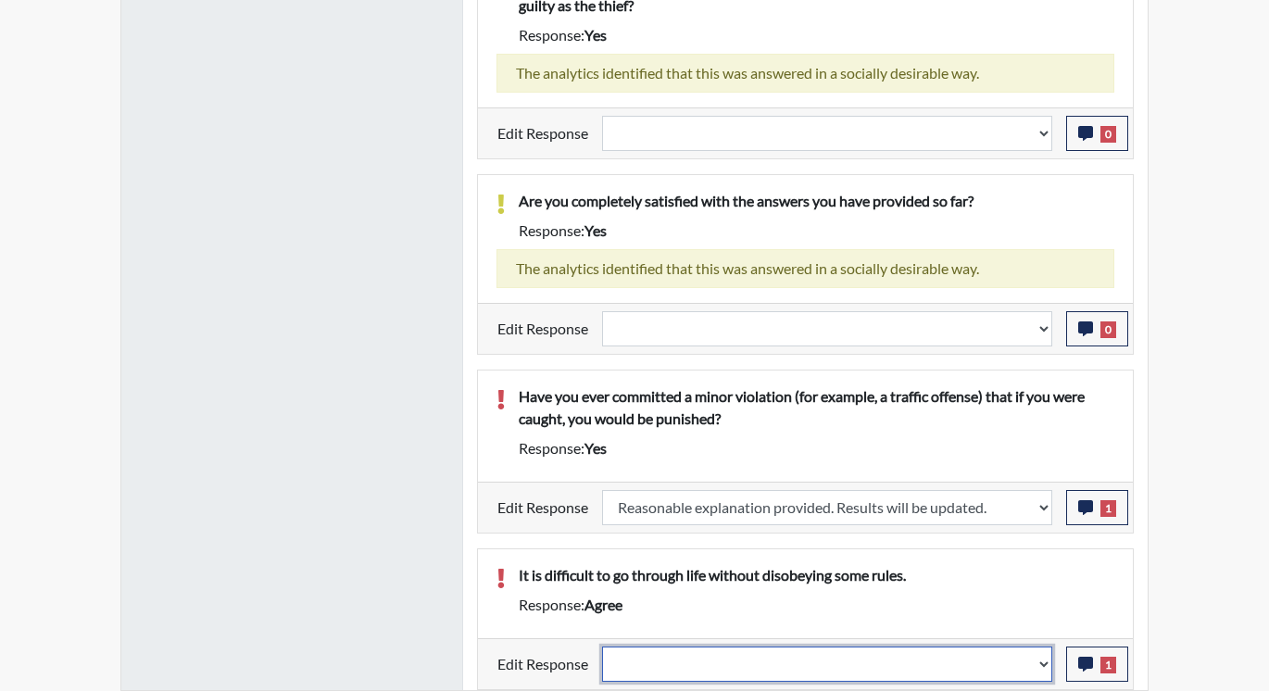
click at [1046, 662] on select "Question is not relevant. Results will be updated. Reasonable explanation provi…" at bounding box center [827, 663] width 450 height 35
select select "reasonable-explanation-provided"
click at [603, 646] on select "Question is not relevant. Results will be updated. Reasonable explanation provi…" at bounding box center [827, 663] width 450 height 35
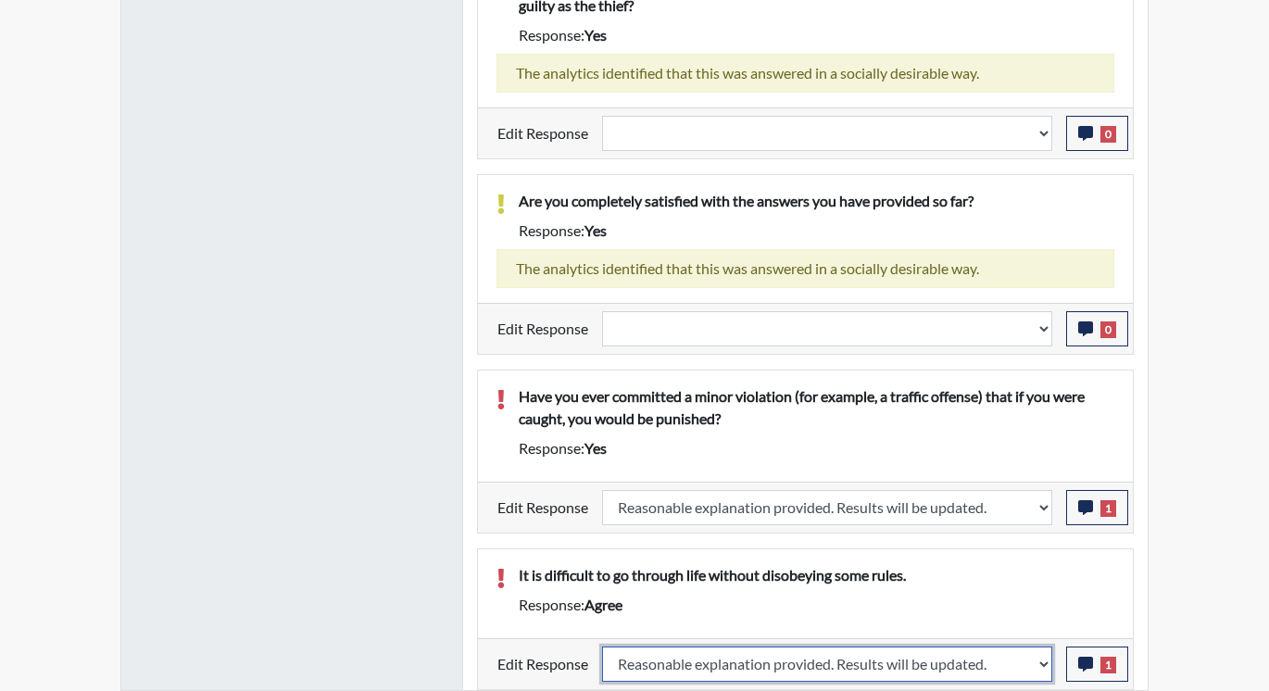
select select
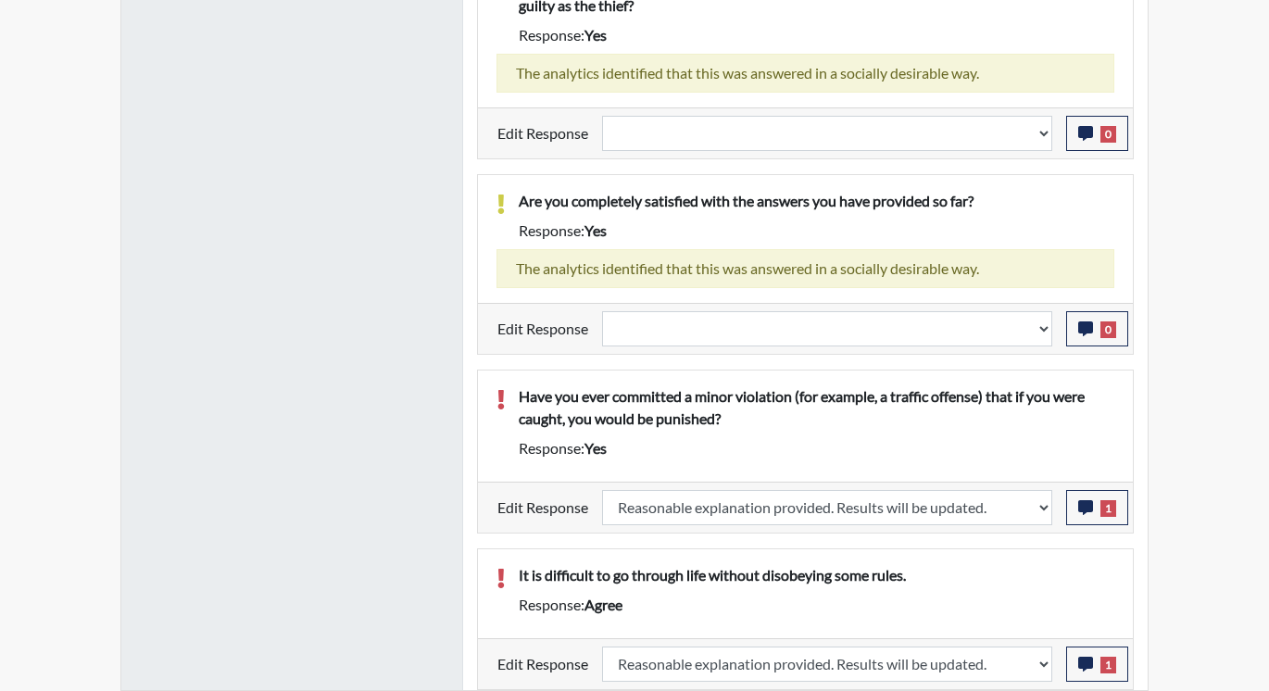
select select
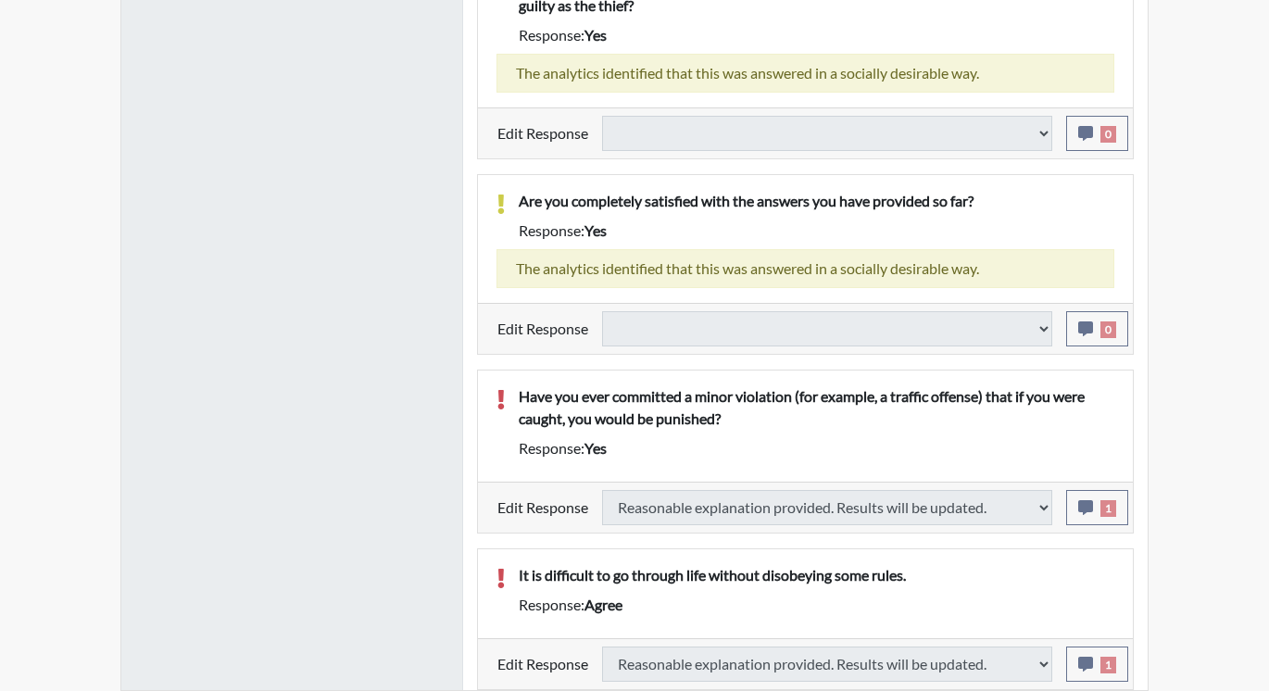
select select
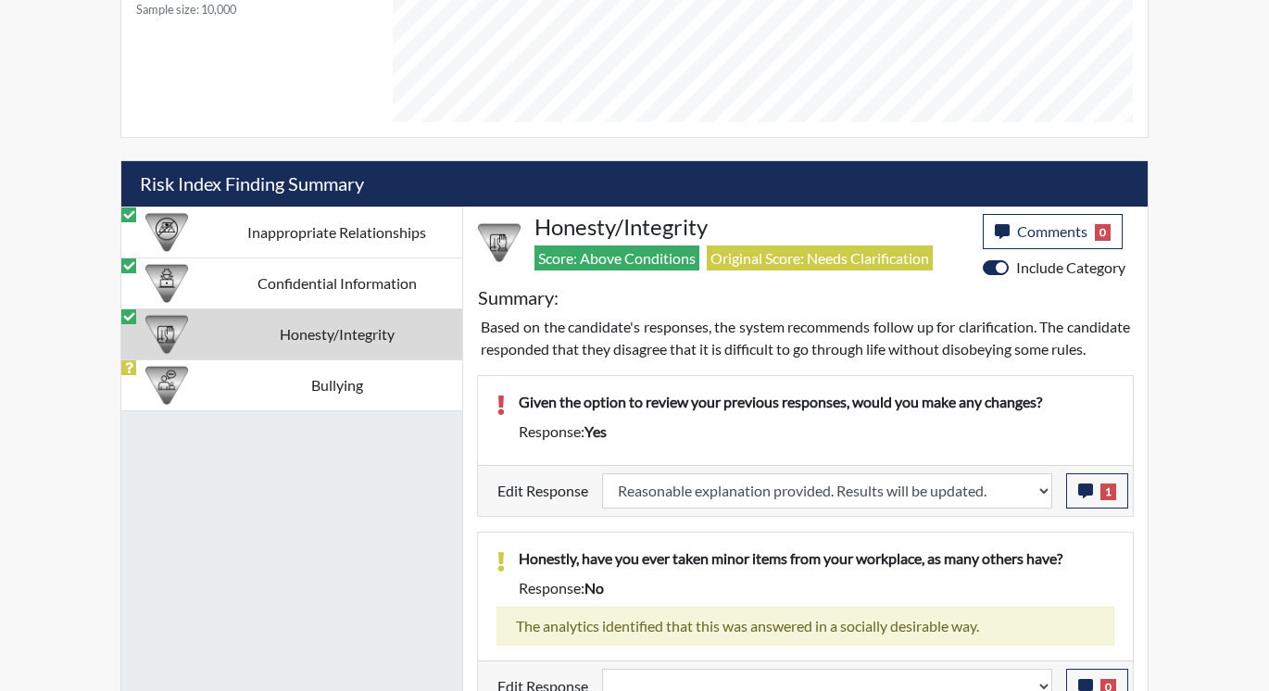
scroll to position [930, 0]
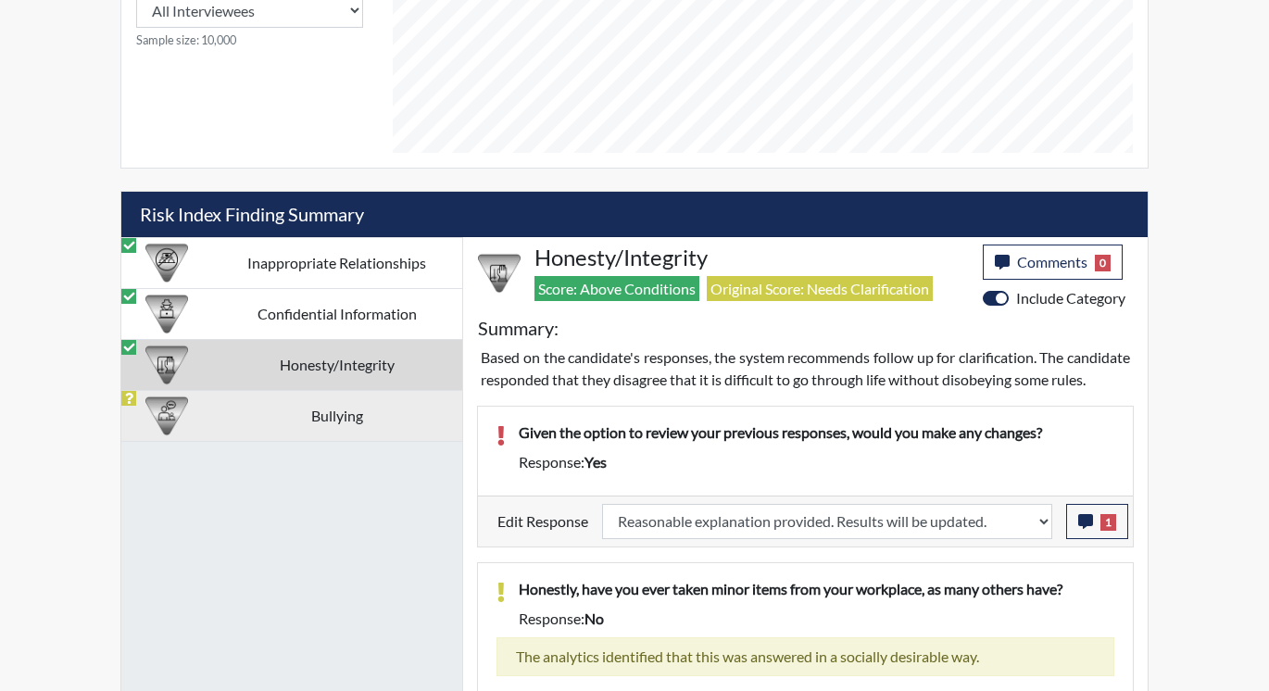
click at [331, 412] on td "Bullying" at bounding box center [336, 415] width 251 height 51
select select
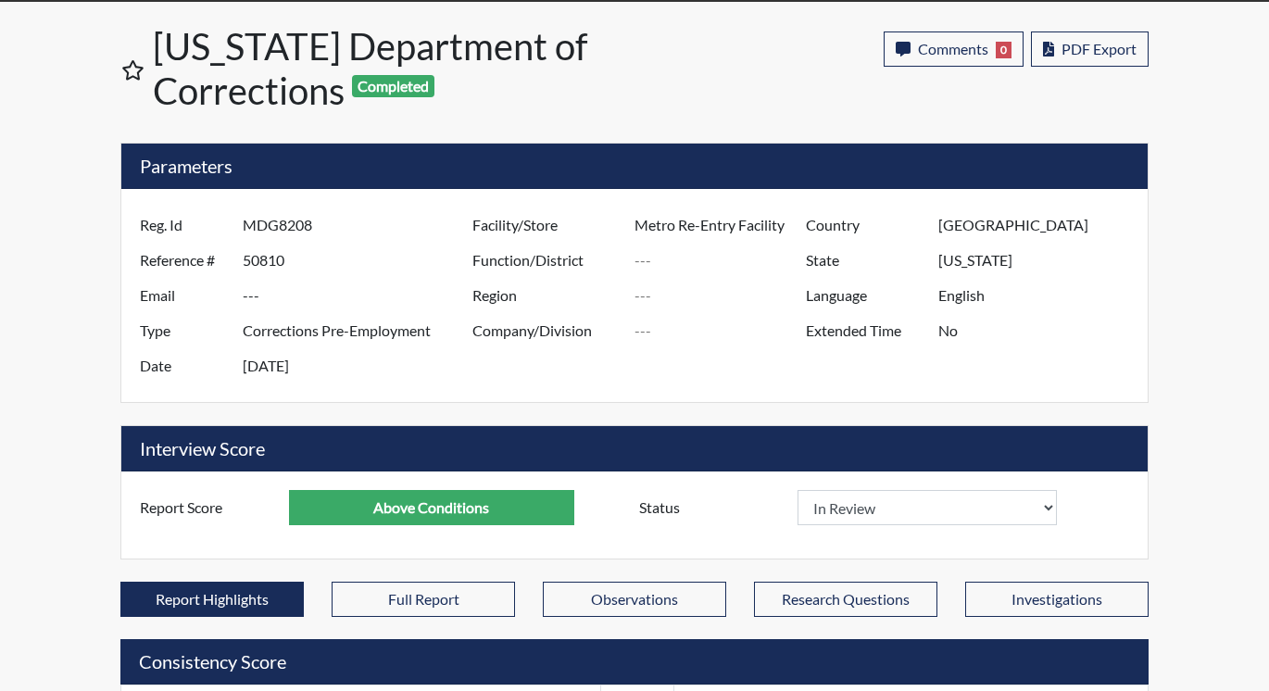
scroll to position [0, 0]
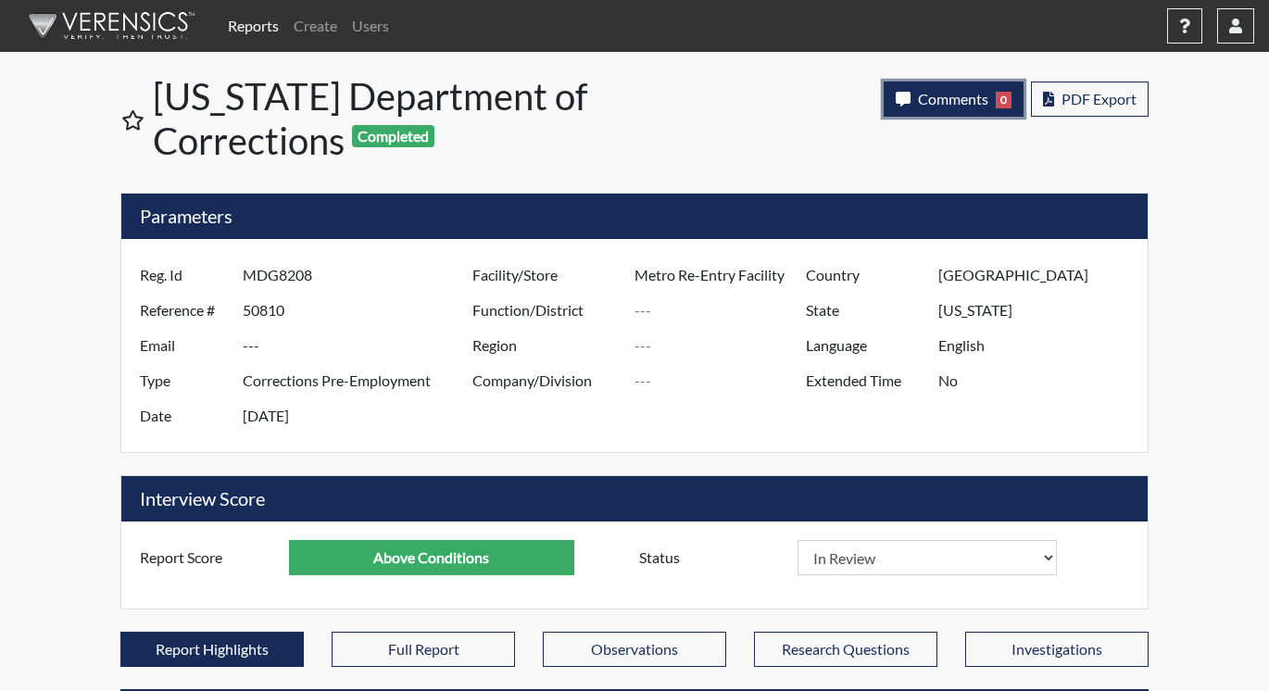
click at [961, 94] on span "Comments" at bounding box center [953, 99] width 70 height 18
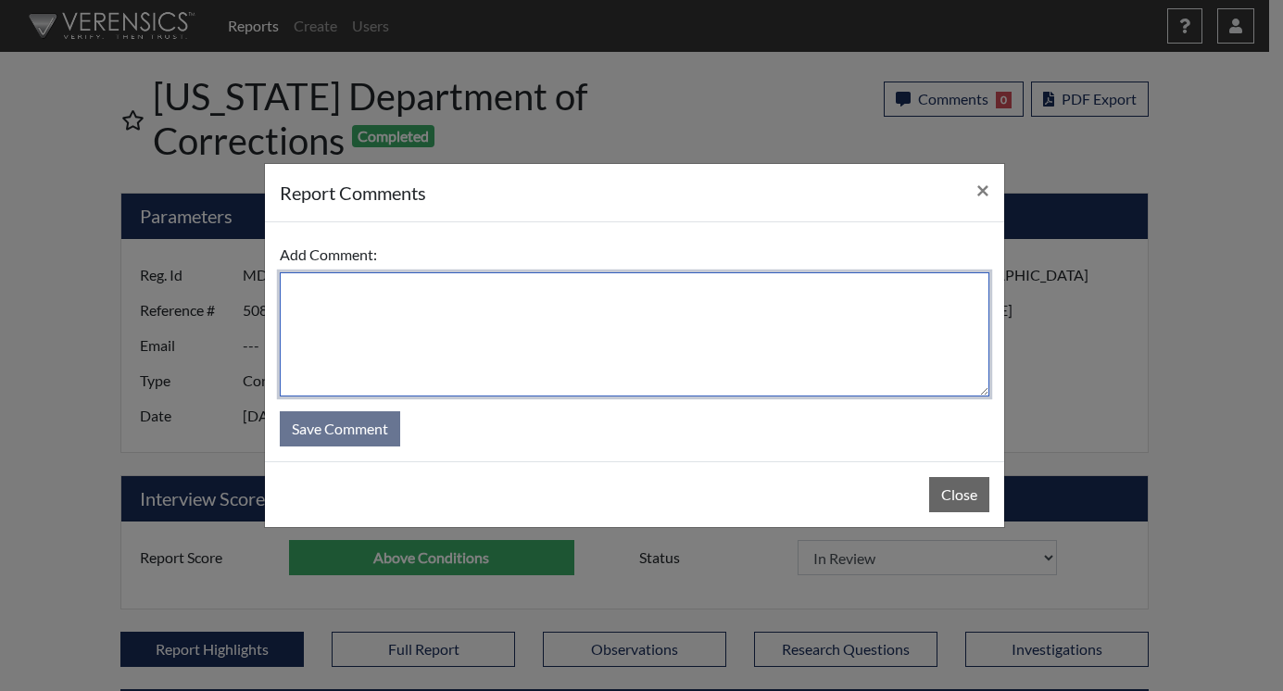
click at [384, 295] on textarea at bounding box center [634, 334] width 709 height 124
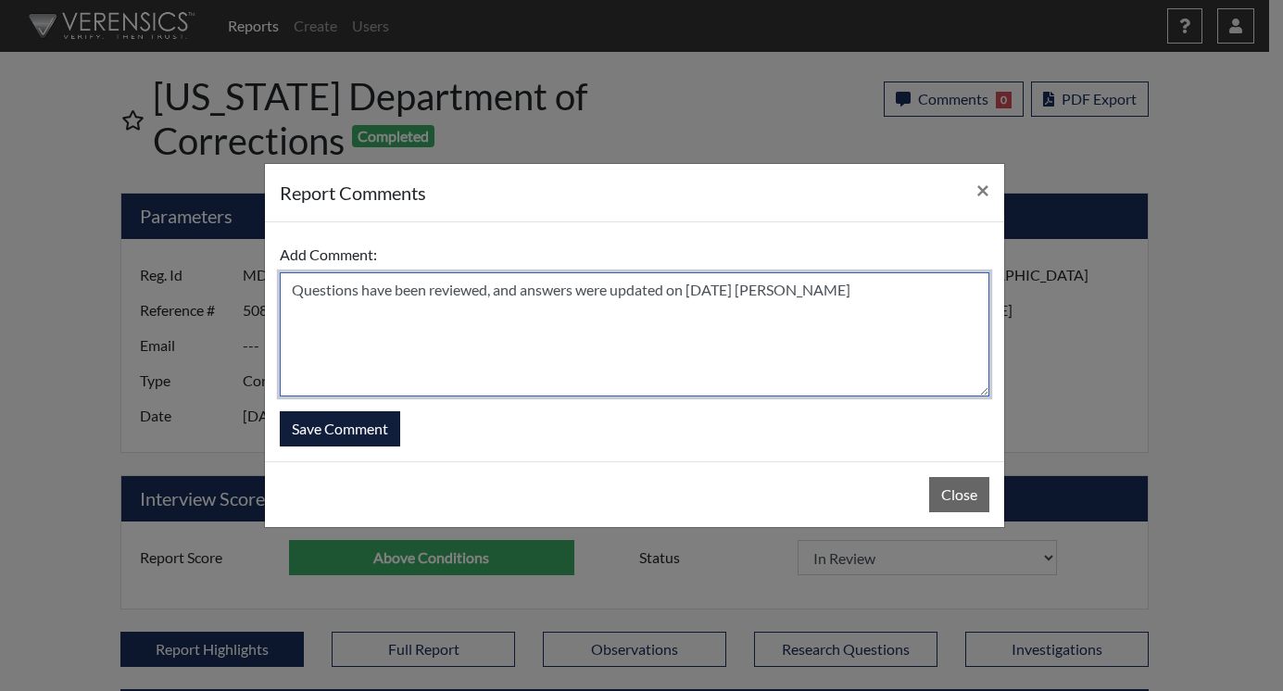
type textarea "Questions have been reviewed, and answers were updated on [DATE] [PERSON_NAME]"
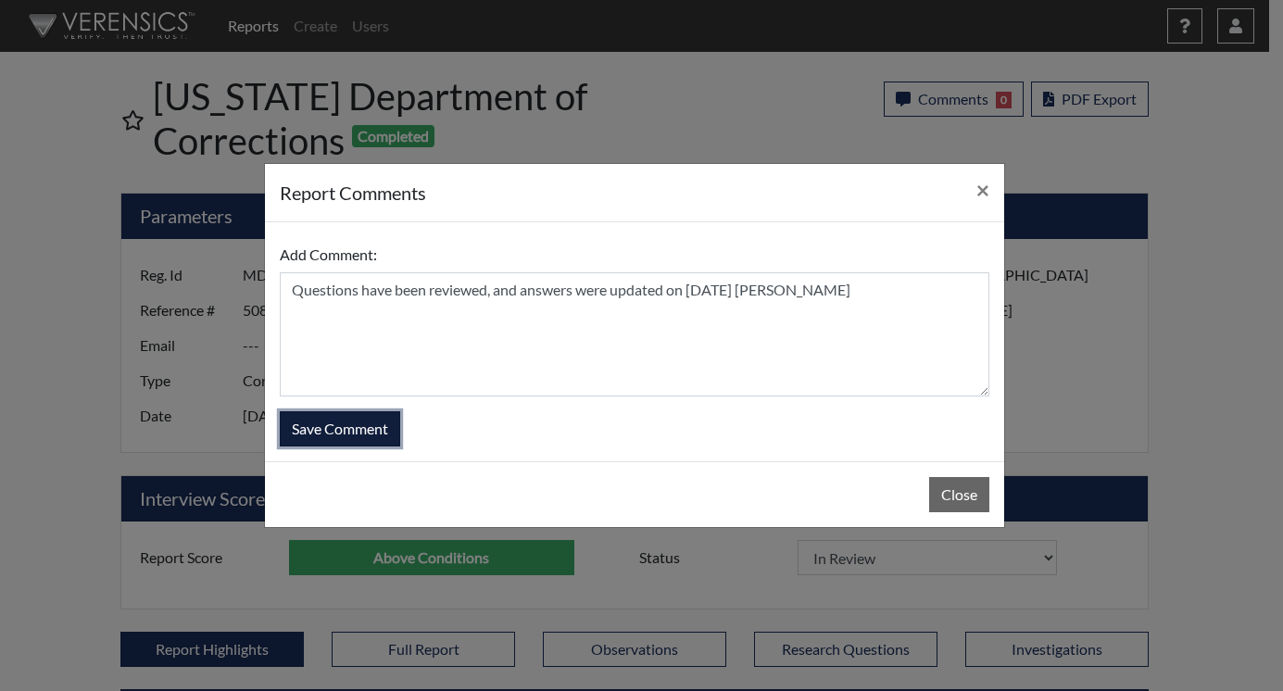
click at [348, 421] on button "Save Comment" at bounding box center [340, 428] width 120 height 35
select select
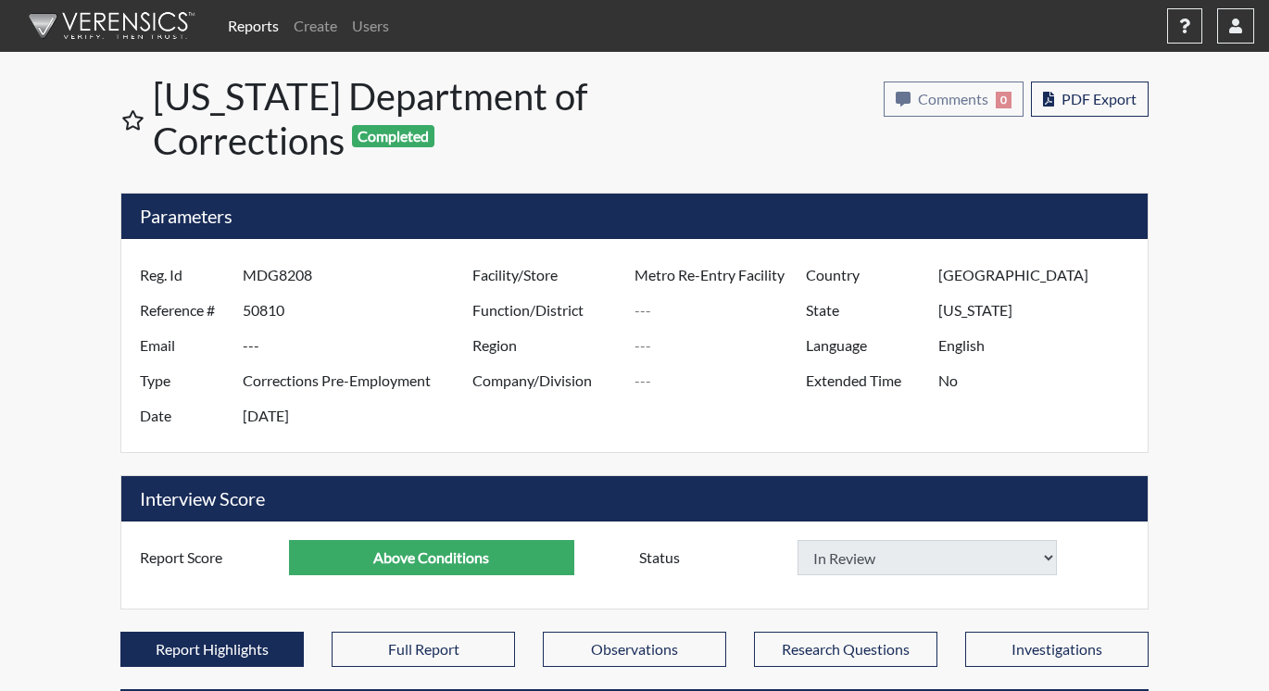
select select
click at [251, 27] on link "Reports" at bounding box center [253, 25] width 66 height 37
